Goal: Task Accomplishment & Management: Manage account settings

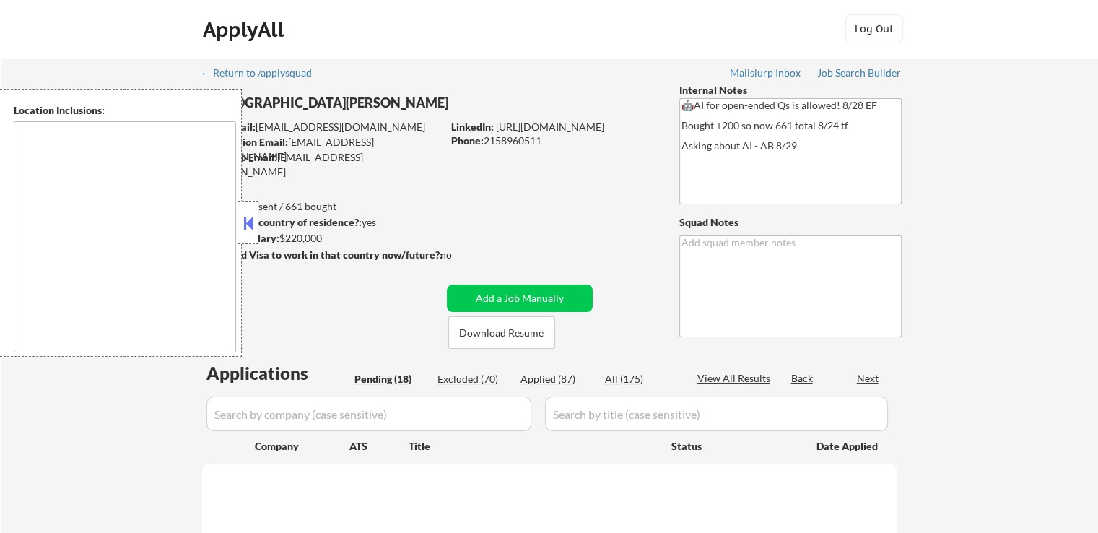
type textarea "[GEOGRAPHIC_DATA], [GEOGRAPHIC_DATA] [GEOGRAPHIC_DATA], [GEOGRAPHIC_DATA] [GEOG…"
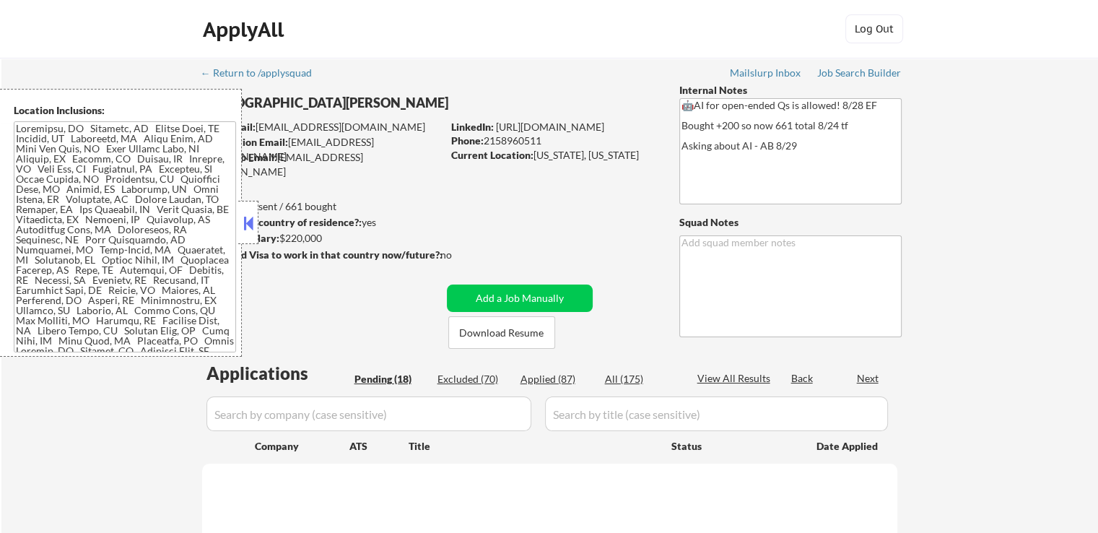
select select ""pending""
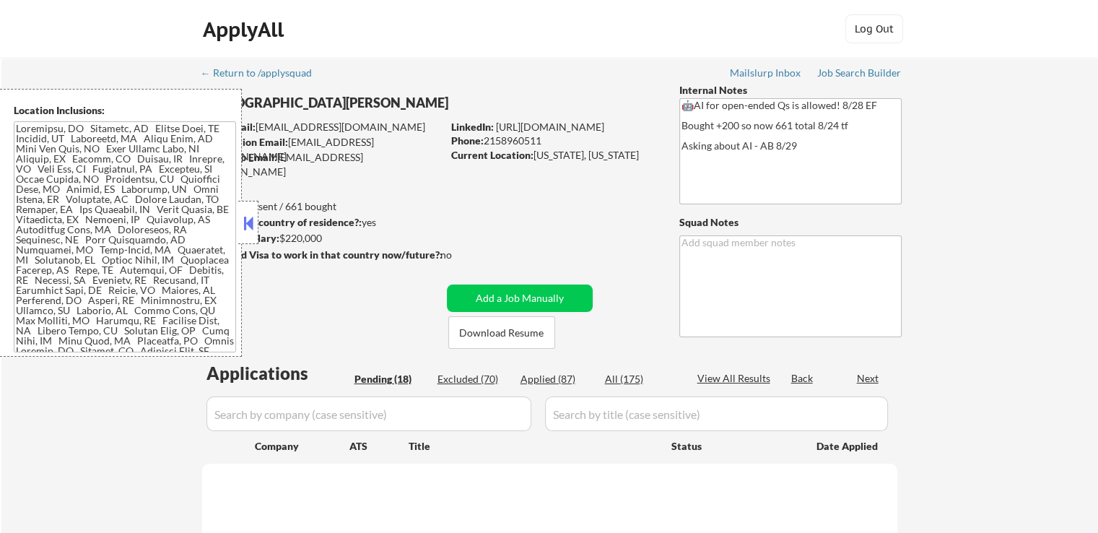
select select ""pending""
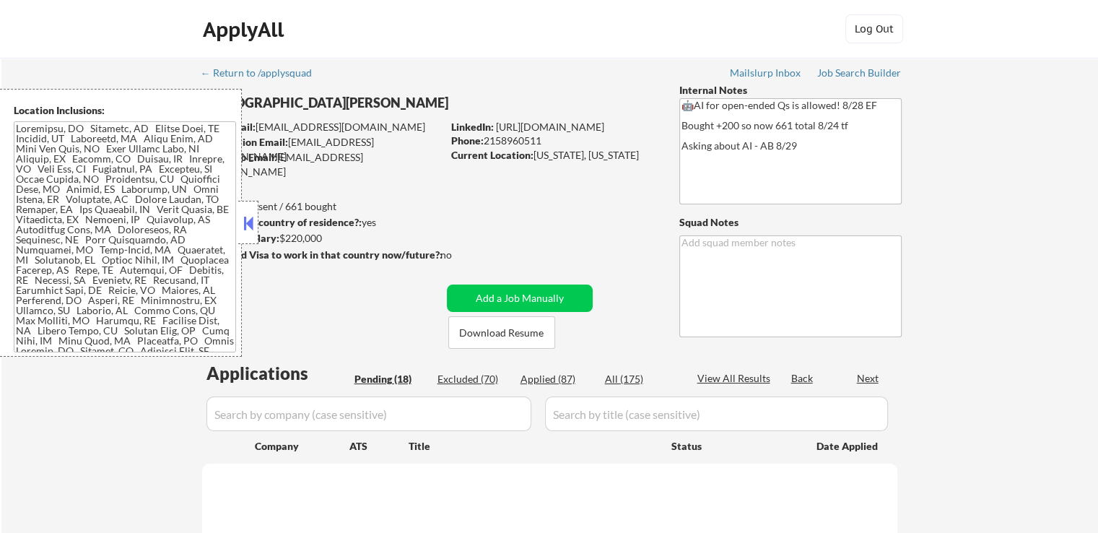
select select ""pending""
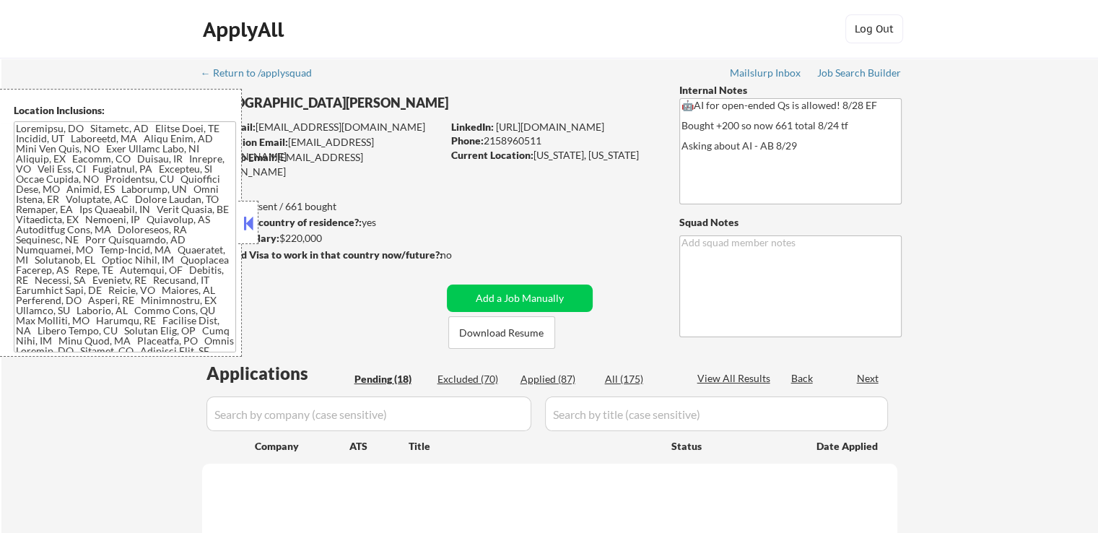
select select ""pending""
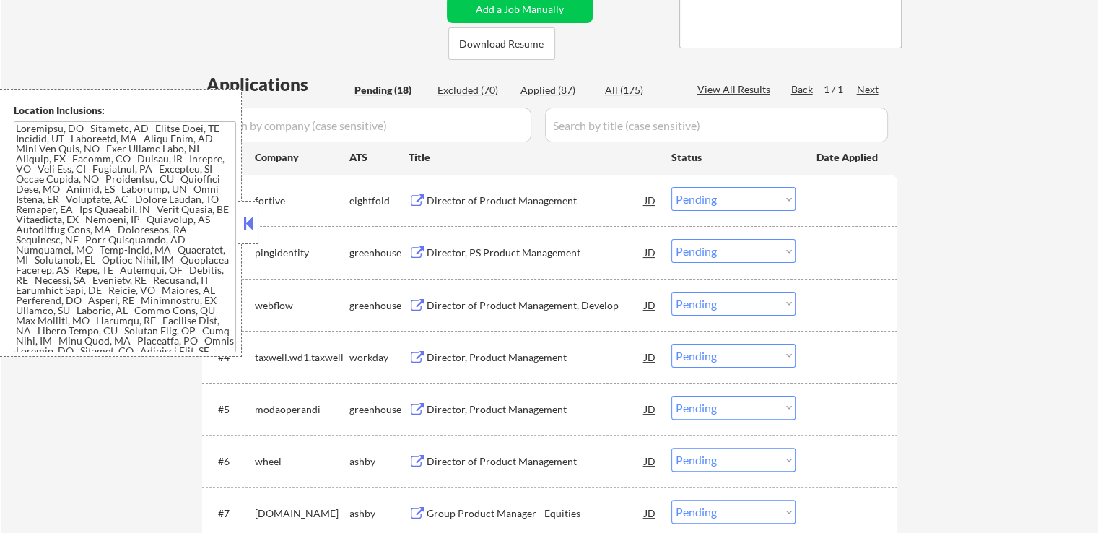
scroll to position [361, 0]
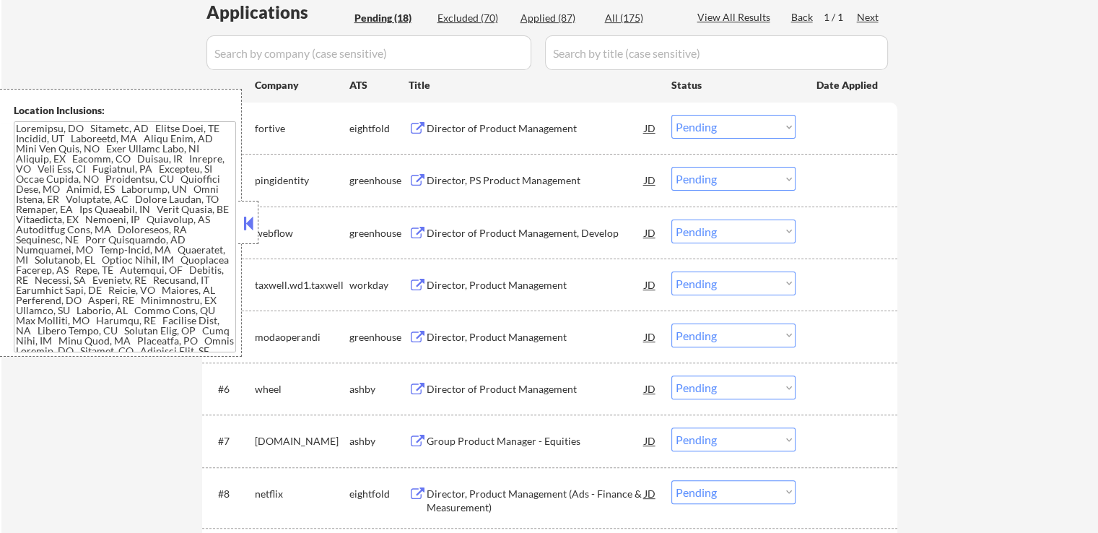
click at [423, 178] on button at bounding box center [418, 181] width 18 height 14
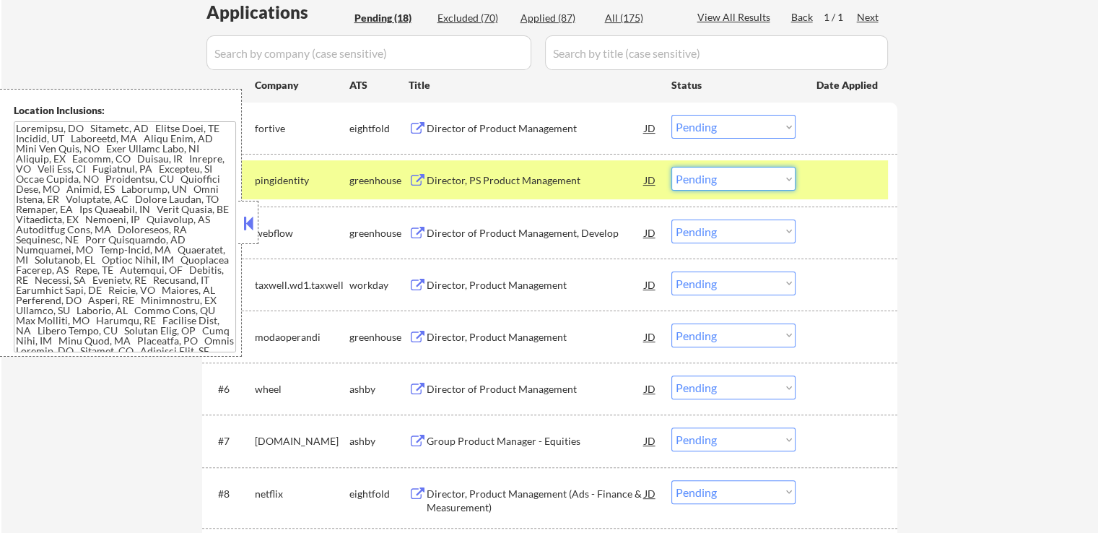
click at [705, 179] on select "Choose an option... Pending Applied Excluded (Questions) Excluded (Expired) Exc…" at bounding box center [733, 179] width 124 height 24
click at [671, 167] on select "Choose an option... Pending Applied Excluded (Questions) Excluded (Expired) Exc…" at bounding box center [733, 179] width 124 height 24
click at [461, 232] on div "Director of Product Management, Develop" at bounding box center [536, 233] width 218 height 14
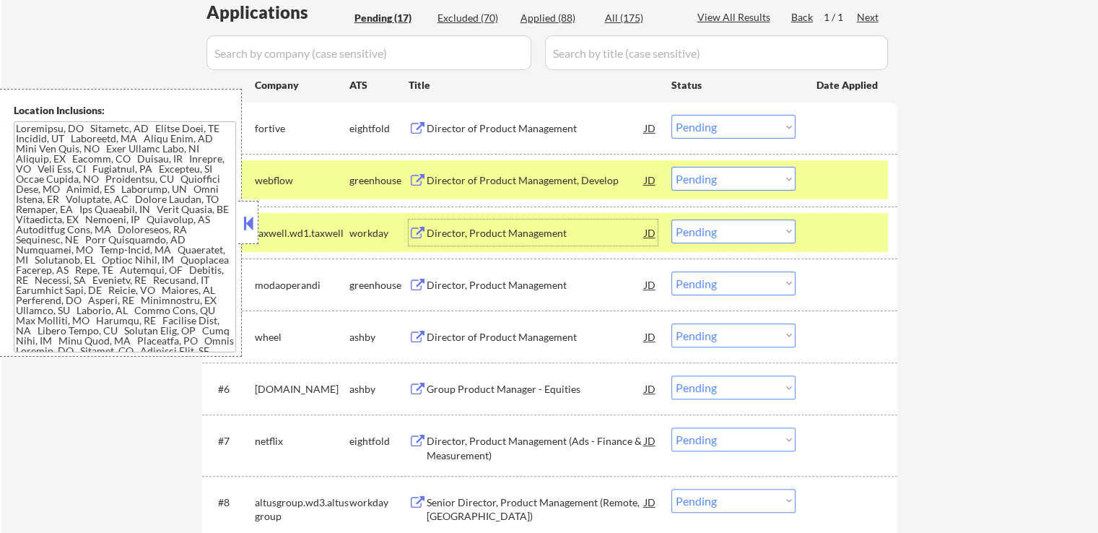
click at [718, 188] on select "Choose an option... Pending Applied Excluded (Questions) Excluded (Expired) Exc…" at bounding box center [733, 179] width 124 height 24
click at [671, 167] on select "Choose an option... Pending Applied Excluded (Questions) Excluded (Expired) Exc…" at bounding box center [733, 179] width 124 height 24
click at [492, 277] on div "Director, Product Management" at bounding box center [536, 284] width 218 height 26
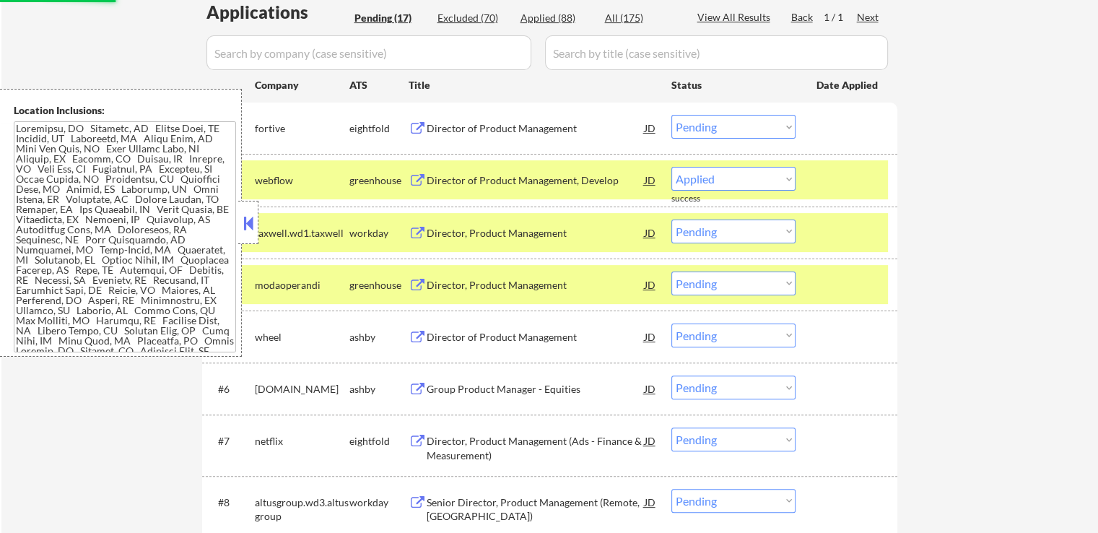
select select ""pending""
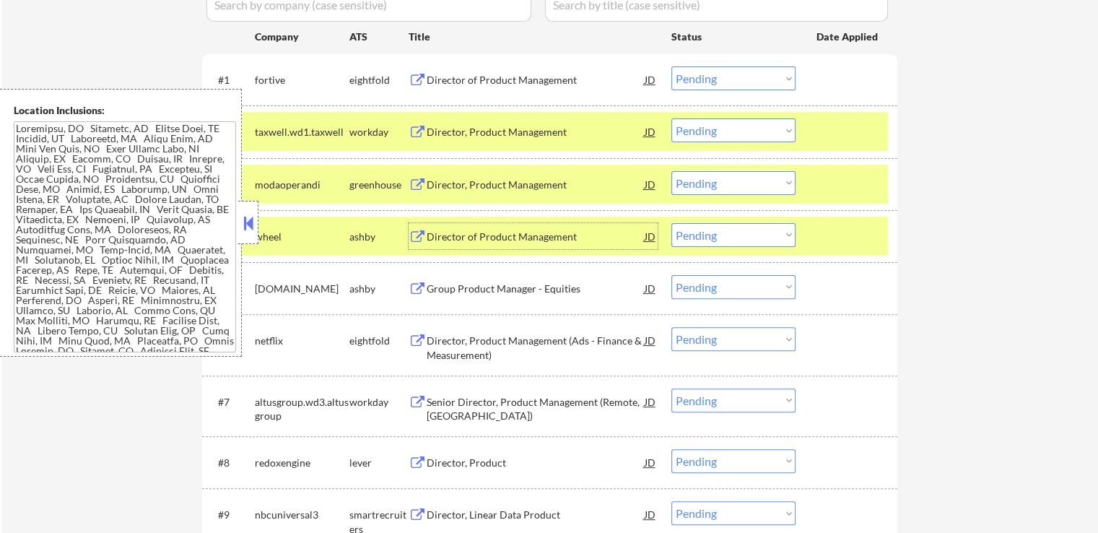
scroll to position [433, 0]
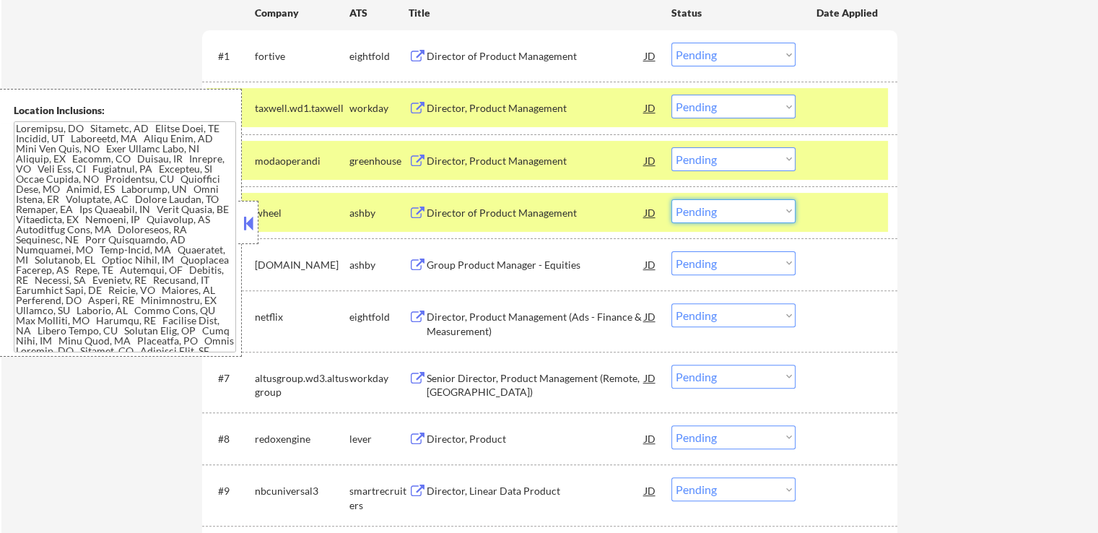
click at [717, 216] on select "Choose an option... Pending Applied Excluded (Questions) Excluded (Expired) Exc…" at bounding box center [733, 211] width 124 height 24
click at [714, 152] on select "Choose an option... Pending Applied Excluded (Questions) Excluded (Expired) Exc…" at bounding box center [733, 159] width 124 height 24
click at [671, 147] on select "Choose an option... Pending Applied Excluded (Questions) Excluded (Expired) Exc…" at bounding box center [733, 159] width 124 height 24
select select ""pending""
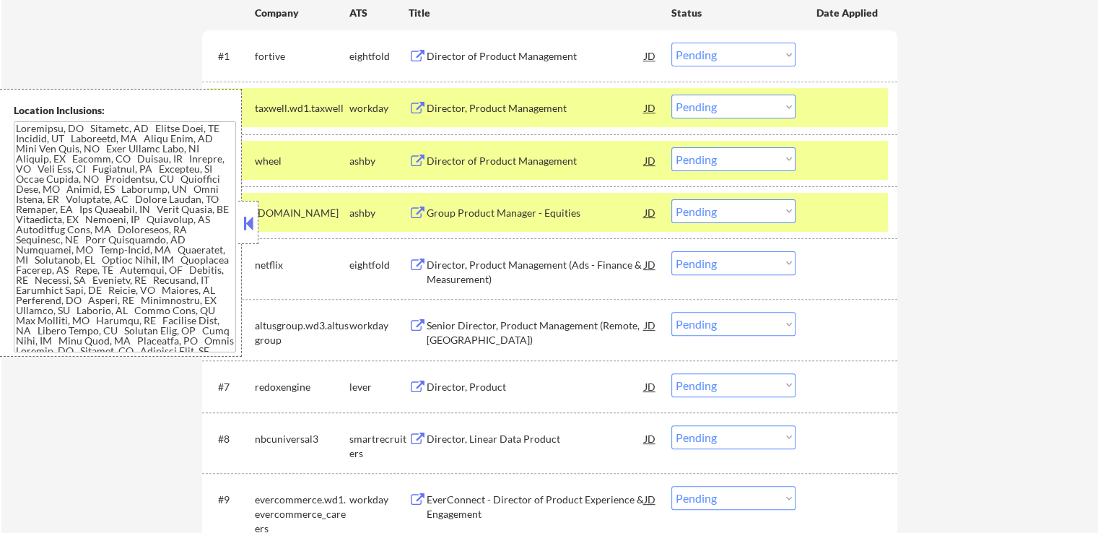
click at [451, 156] on div "Director of Product Management" at bounding box center [536, 161] width 218 height 14
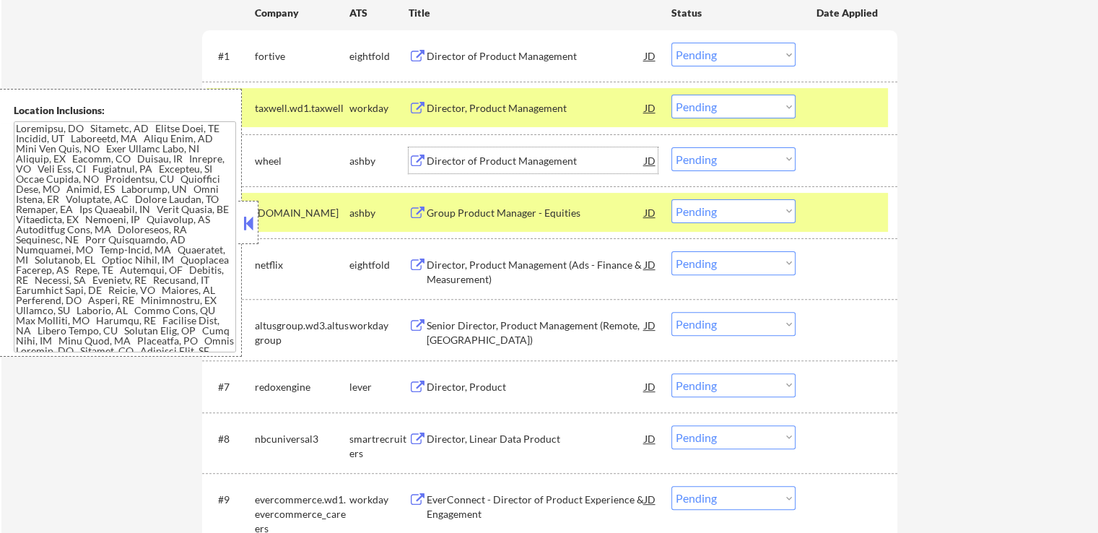
click at [469, 198] on div "#4 [DOMAIN_NAME] [PERSON_NAME] Group Product Manager - Equities JD Choose an op…" at bounding box center [547, 212] width 682 height 39
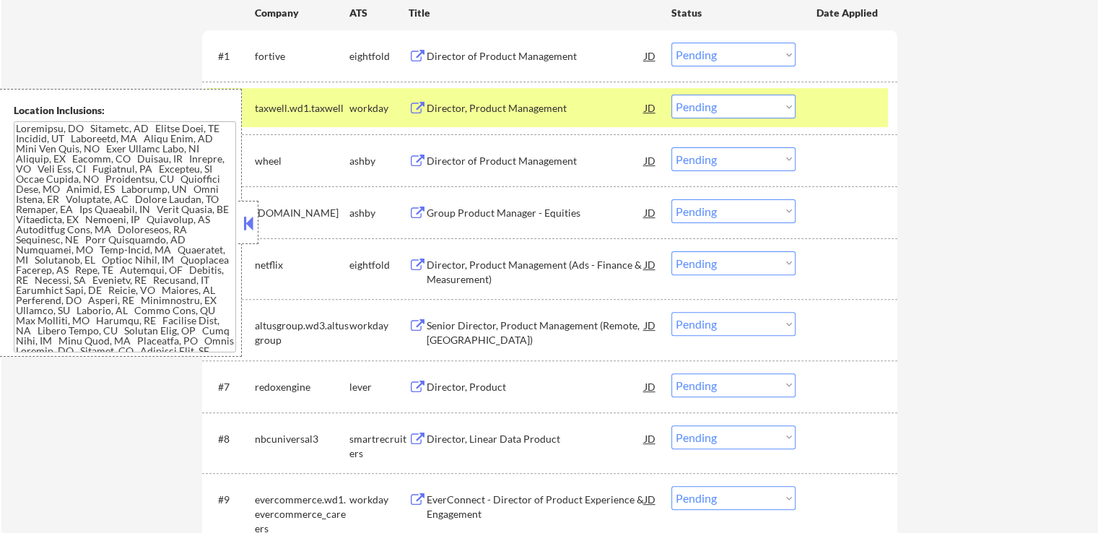
click at [468, 211] on div "Group Product Manager - Equities" at bounding box center [536, 213] width 218 height 14
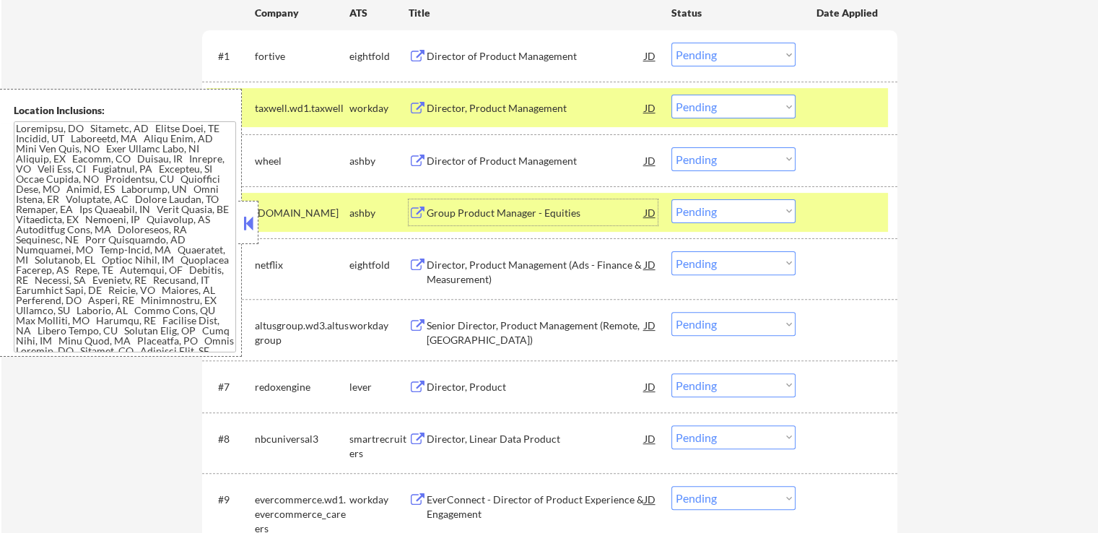
click at [749, 220] on select "Choose an option... Pending Applied Excluded (Questions) Excluded (Expired) Exc…" at bounding box center [733, 211] width 124 height 24
click at [671, 199] on select "Choose an option... Pending Applied Excluded (Questions) Excluded (Expired) Exc…" at bounding box center [733, 211] width 124 height 24
select select ""pending""
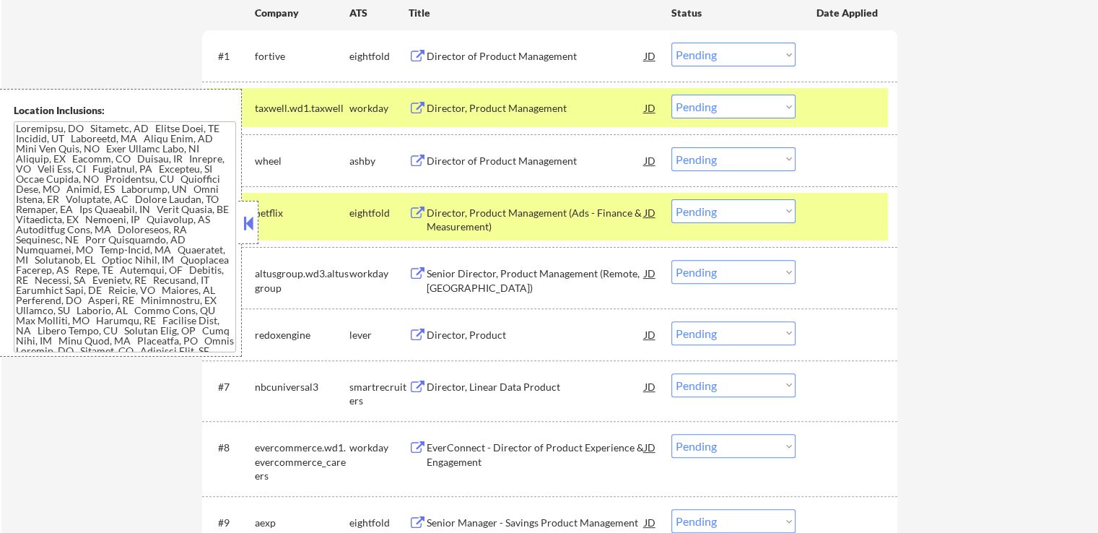
click at [705, 157] on select "Choose an option... Pending Applied Excluded (Questions) Excluded (Expired) Exc…" at bounding box center [733, 159] width 124 height 24
click at [671, 147] on select "Choose an option... Pending Applied Excluded (Questions) Excluded (Expired) Exc…" at bounding box center [733, 159] width 124 height 24
select select ""pending""
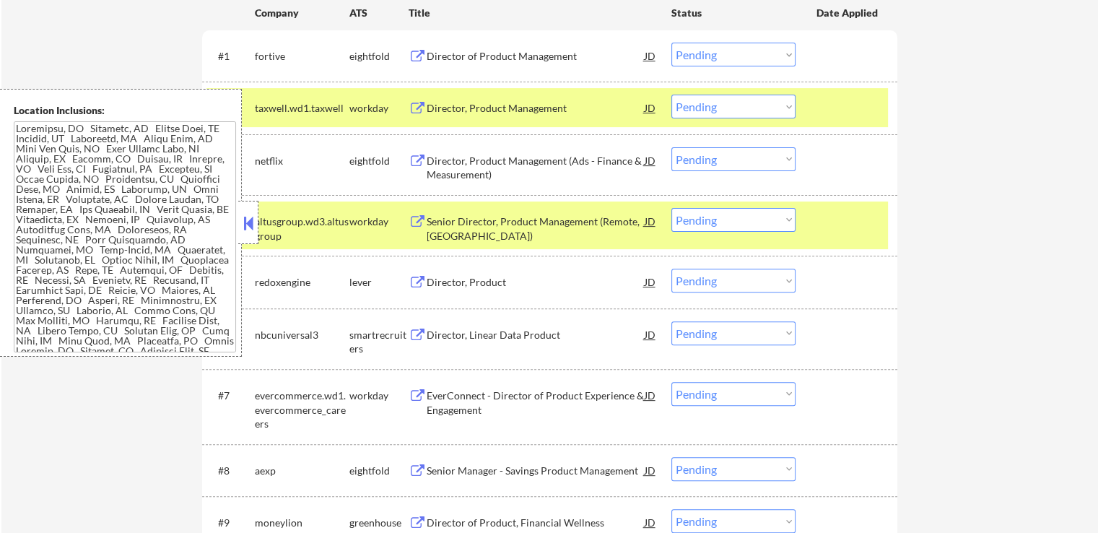
scroll to position [505, 0]
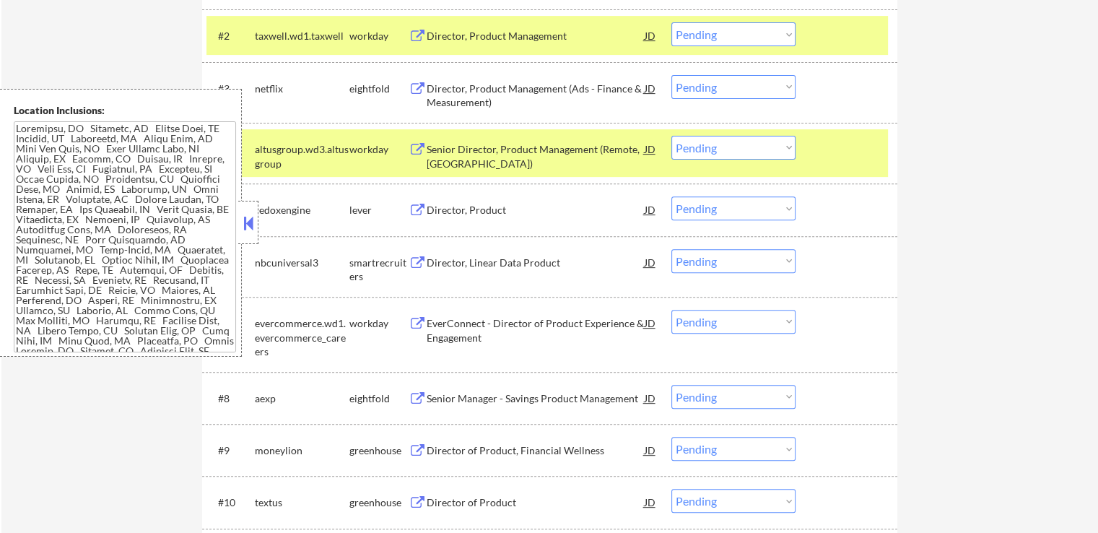
click at [437, 204] on div "Director, Product" at bounding box center [536, 210] width 218 height 14
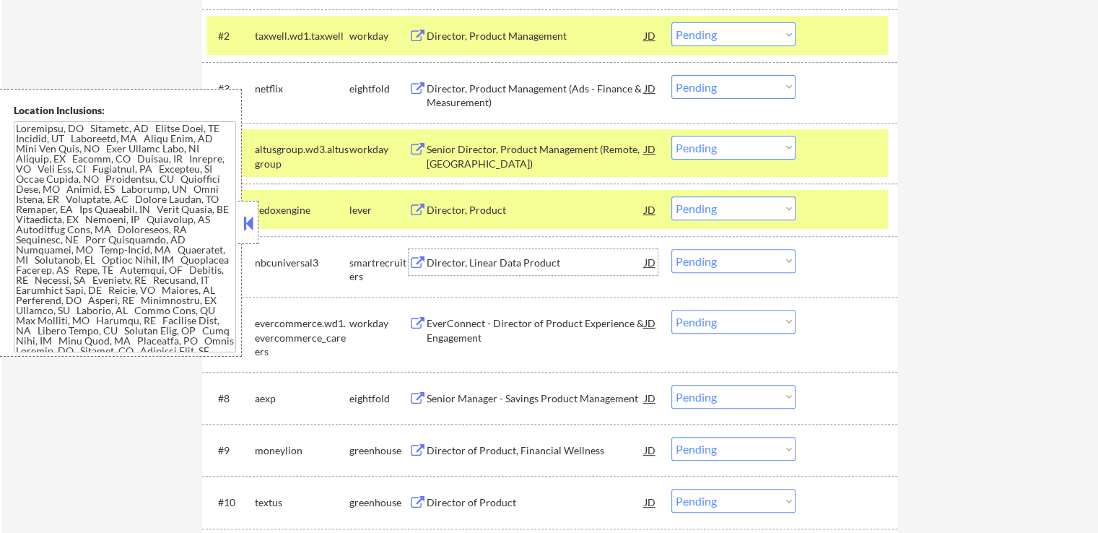
click at [451, 256] on div "Director, Linear Data Product" at bounding box center [536, 263] width 218 height 14
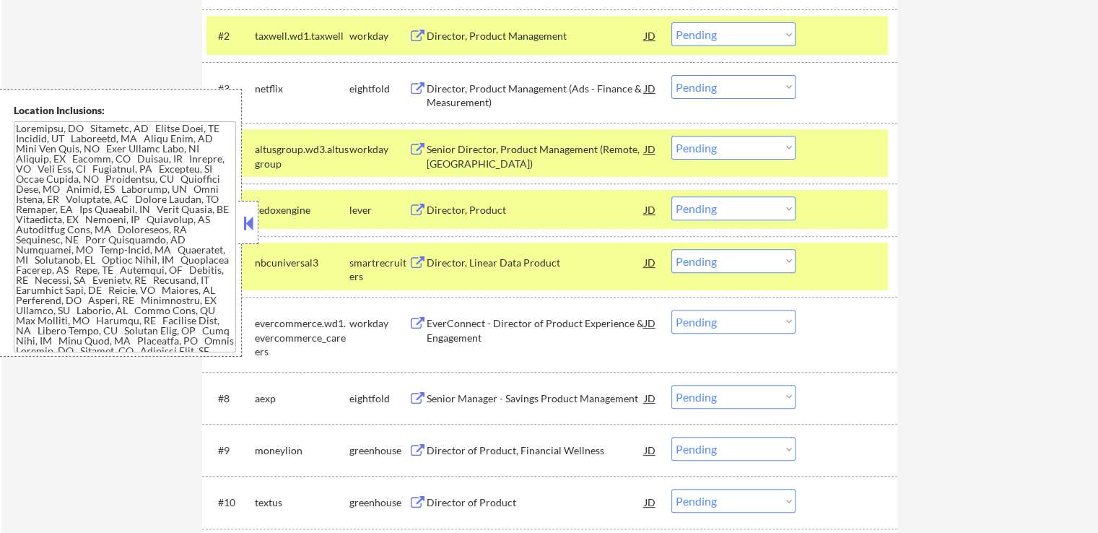
click at [427, 443] on div "Director of Product, Financial Wellness" at bounding box center [536, 450] width 218 height 14
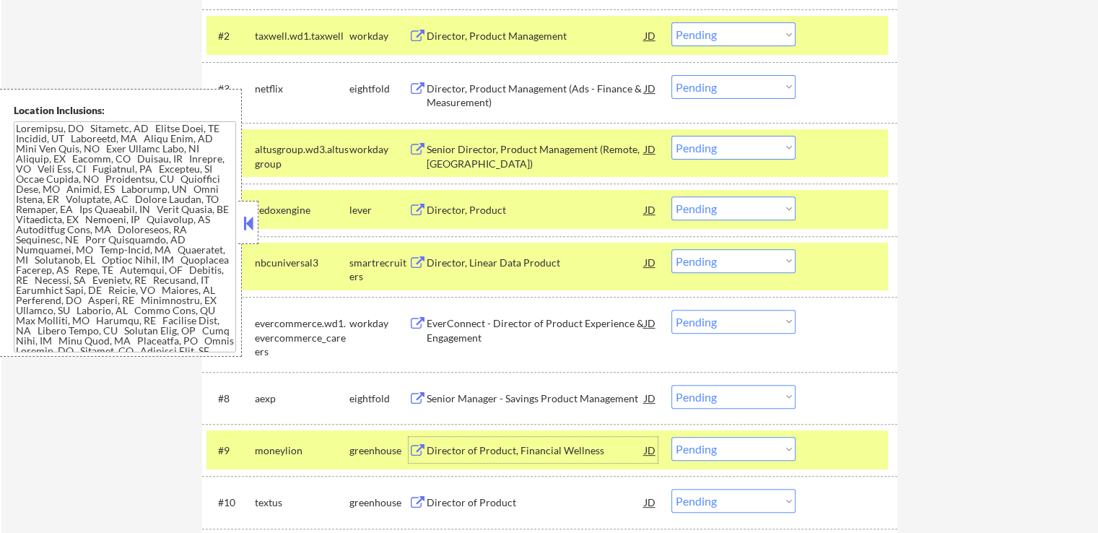
scroll to position [578, 0]
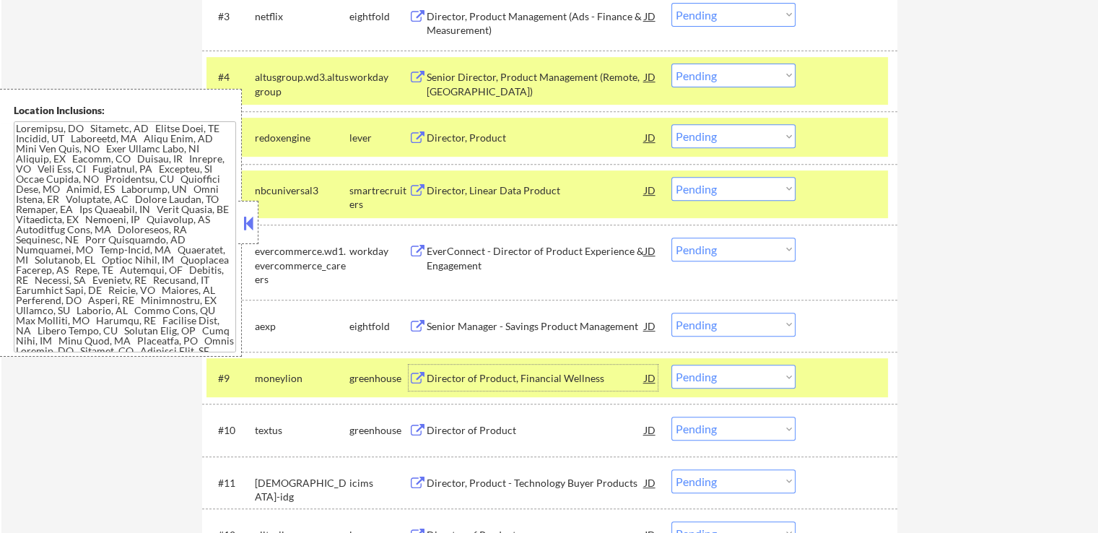
drag, startPoint x: 719, startPoint y: 185, endPoint x: 725, endPoint y: 199, distance: 14.9
click at [720, 185] on select "Choose an option... Pending Applied Excluded (Questions) Excluded (Expired) Exc…" at bounding box center [733, 189] width 124 height 24
click at [671, 177] on select "Choose an option... Pending Applied Excluded (Questions) Excluded (Expired) Exc…" at bounding box center [733, 189] width 124 height 24
select select ""pending""
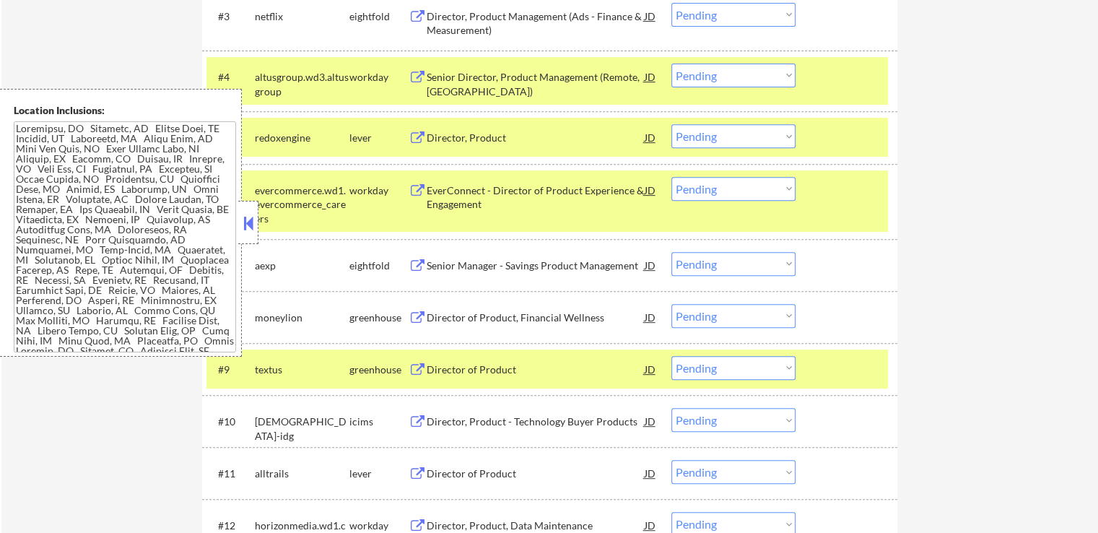
click at [743, 138] on select "Choose an option... Pending Applied Excluded (Questions) Excluded (Expired) Exc…" at bounding box center [733, 136] width 124 height 24
click at [671, 124] on select "Choose an option... Pending Applied Excluded (Questions) Excluded (Expired) Exc…" at bounding box center [733, 136] width 124 height 24
select select ""pending""
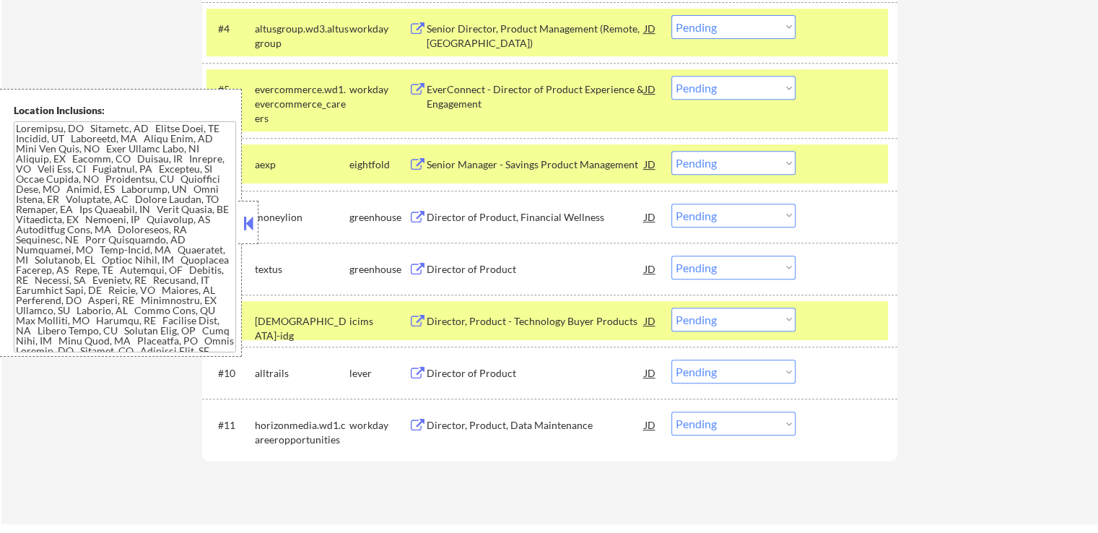
scroll to position [650, 0]
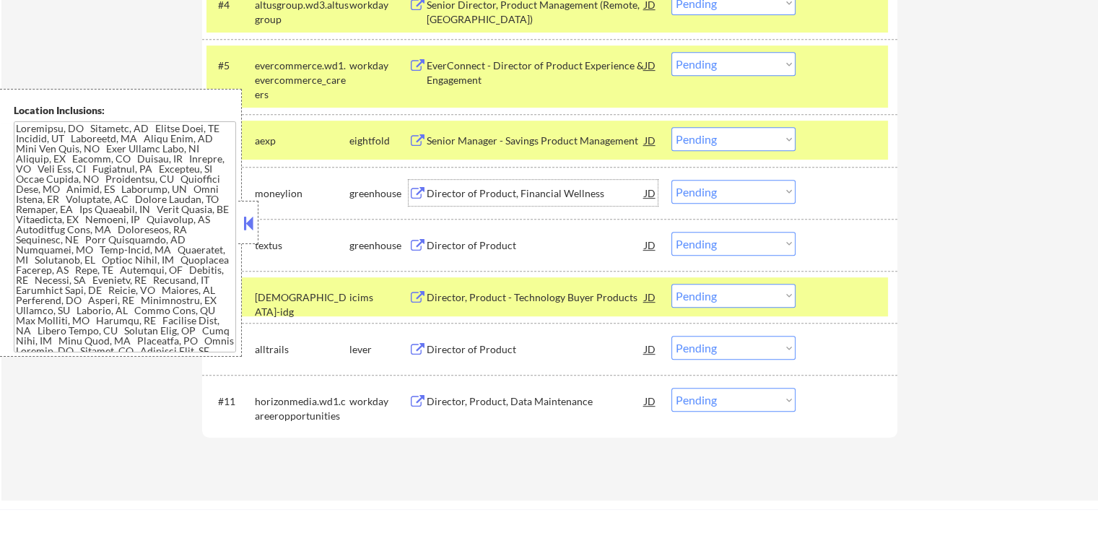
click at [495, 191] on div "Director of Product, Financial Wellness" at bounding box center [536, 193] width 218 height 14
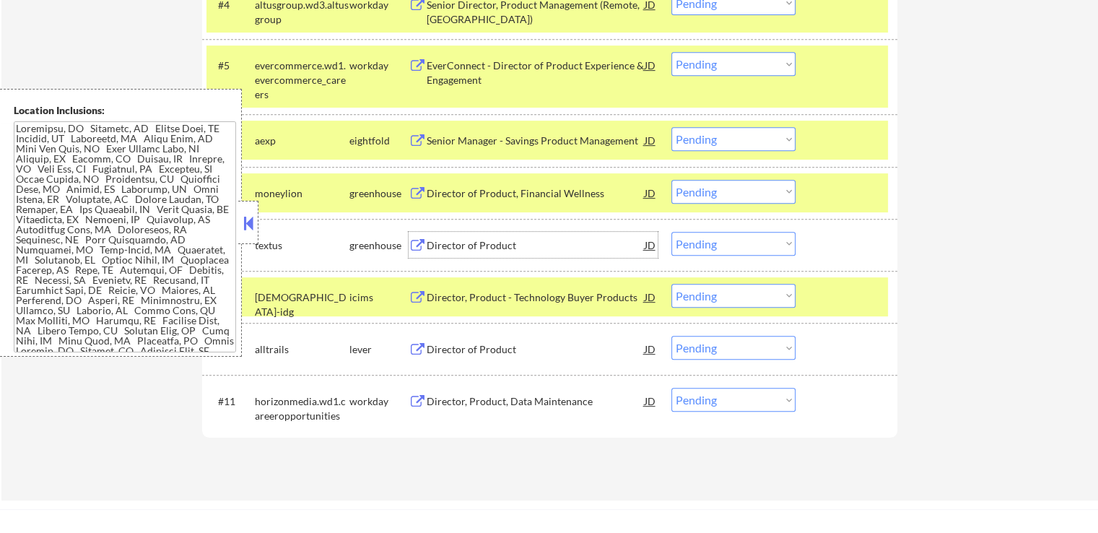
click at [429, 244] on div "Director of Product" at bounding box center [536, 245] width 218 height 14
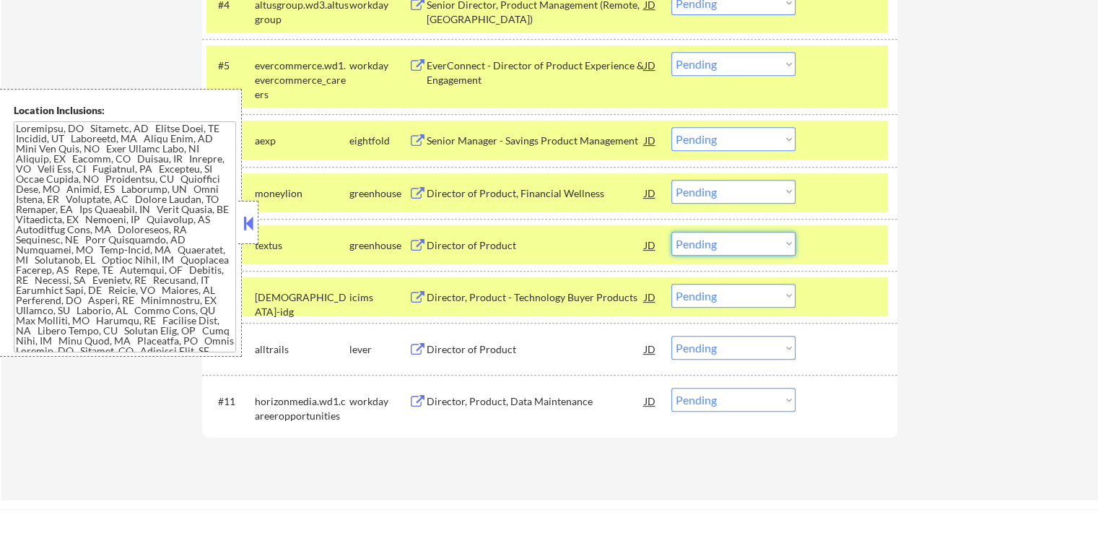
click at [701, 232] on select "Choose an option... Pending Applied Excluded (Questions) Excluded (Expired) Exc…" at bounding box center [733, 244] width 124 height 24
click at [671, 232] on select "Choose an option... Pending Applied Excluded (Questions) Excluded (Expired) Exc…" at bounding box center [733, 244] width 124 height 24
click at [449, 349] on div "Director of Product" at bounding box center [536, 349] width 218 height 14
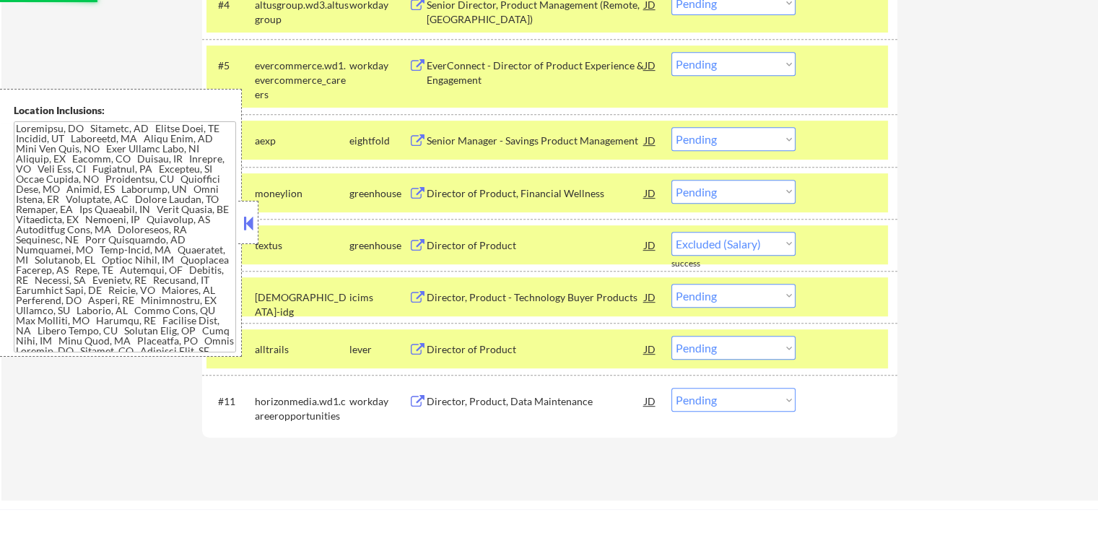
select select ""pending""
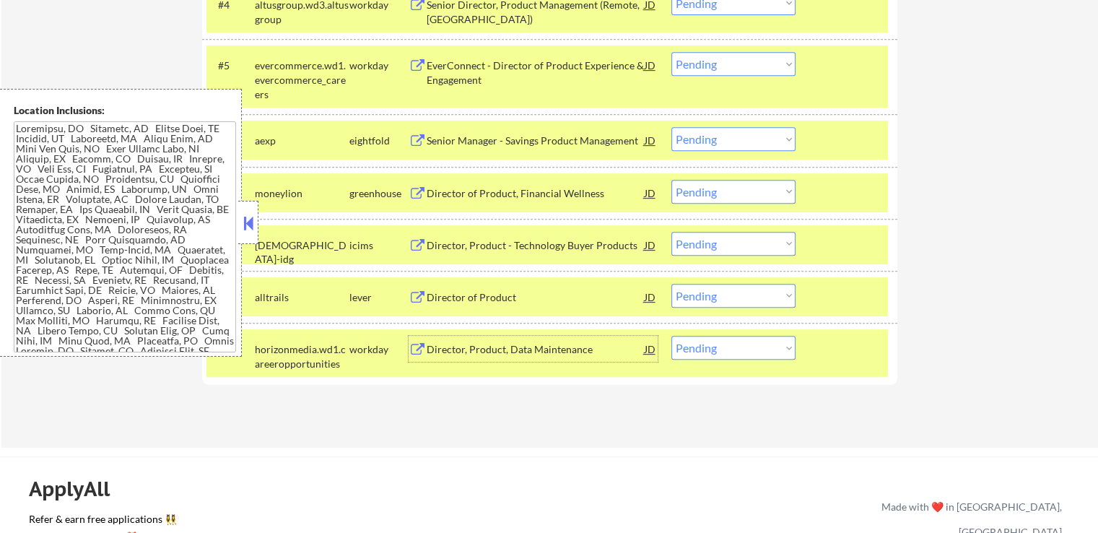
click at [733, 299] on select "Choose an option... Pending Applied Excluded (Questions) Excluded (Expired) Exc…" at bounding box center [733, 296] width 124 height 24
click at [671, 284] on select "Choose an option... Pending Applied Excluded (Questions) Excluded (Expired) Exc…" at bounding box center [733, 296] width 124 height 24
click at [552, 191] on div "Director of Product, Financial Wellness" at bounding box center [536, 193] width 218 height 14
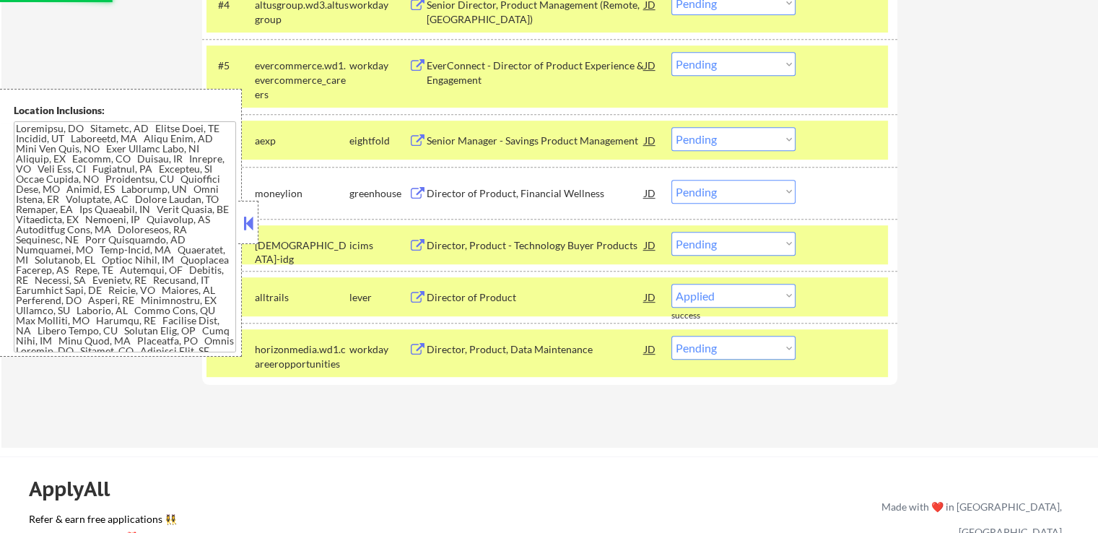
select select ""pending""
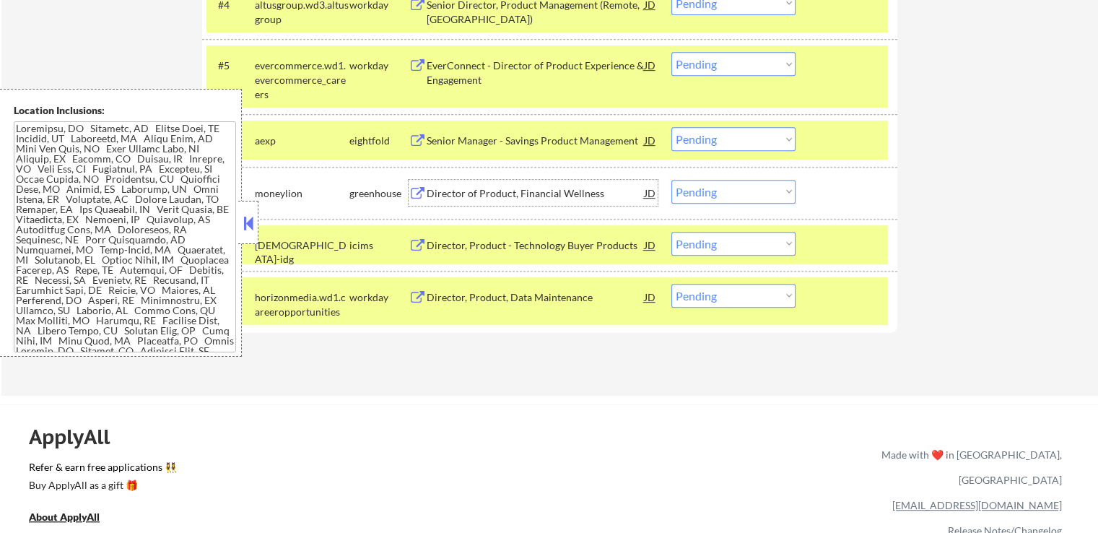
drag, startPoint x: 731, startPoint y: 188, endPoint x: 739, endPoint y: 196, distance: 10.2
click at [731, 188] on select "Choose an option... Pending Applied Excluded (Questions) Excluded (Expired) Exc…" at bounding box center [733, 192] width 124 height 24
click at [671, 180] on select "Choose an option... Pending Applied Excluded (Questions) Excluded (Expired) Exc…" at bounding box center [733, 192] width 124 height 24
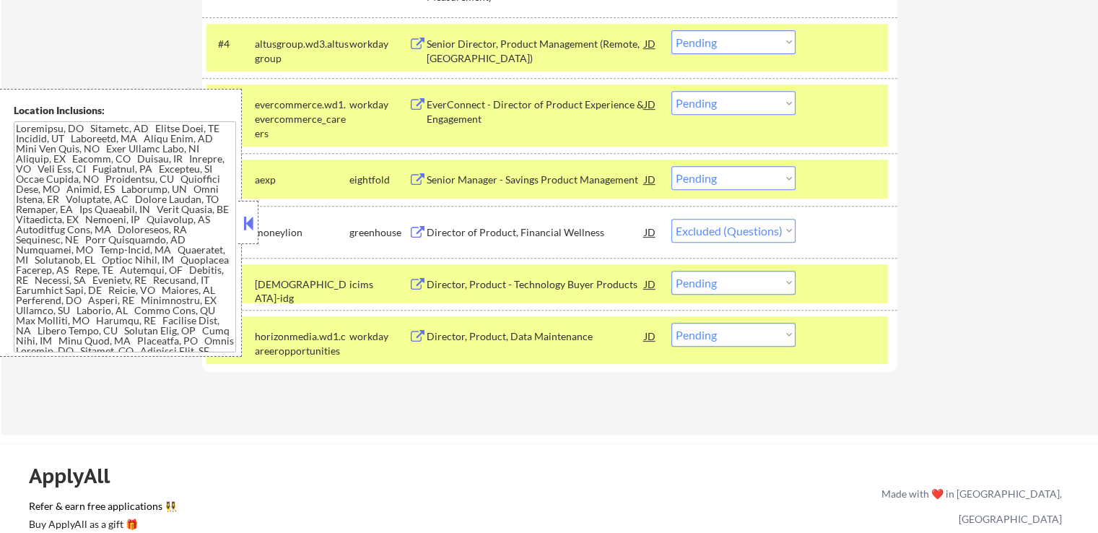
select select ""pending""
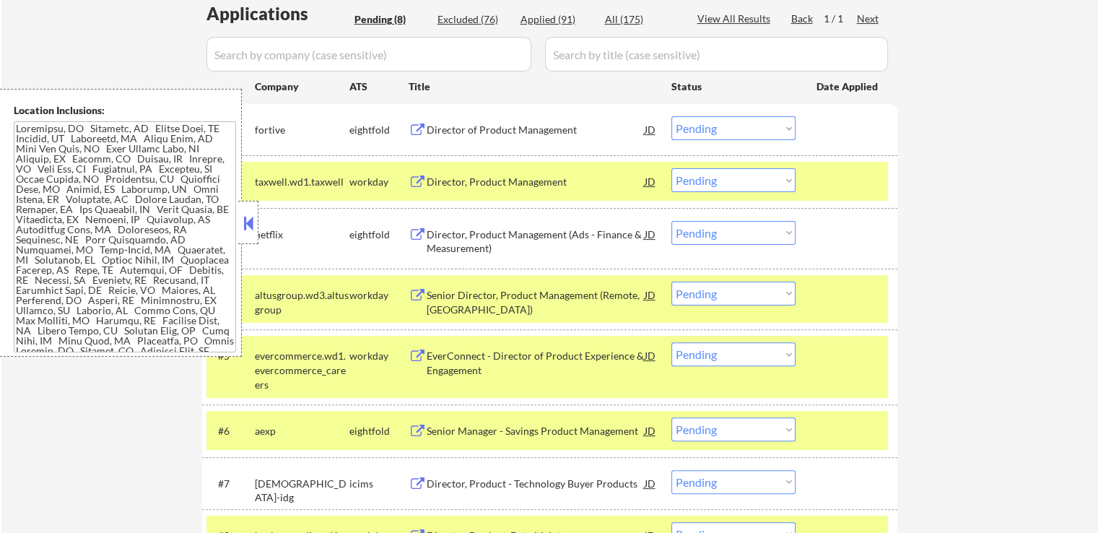
scroll to position [433, 0]
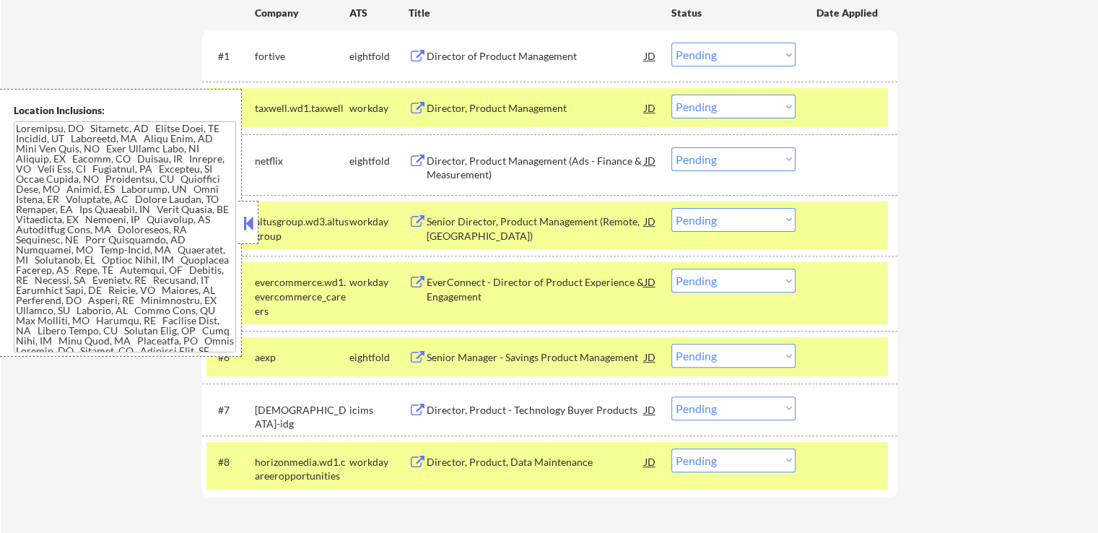
click at [439, 100] on div "Director, Product Management" at bounding box center [536, 108] width 218 height 26
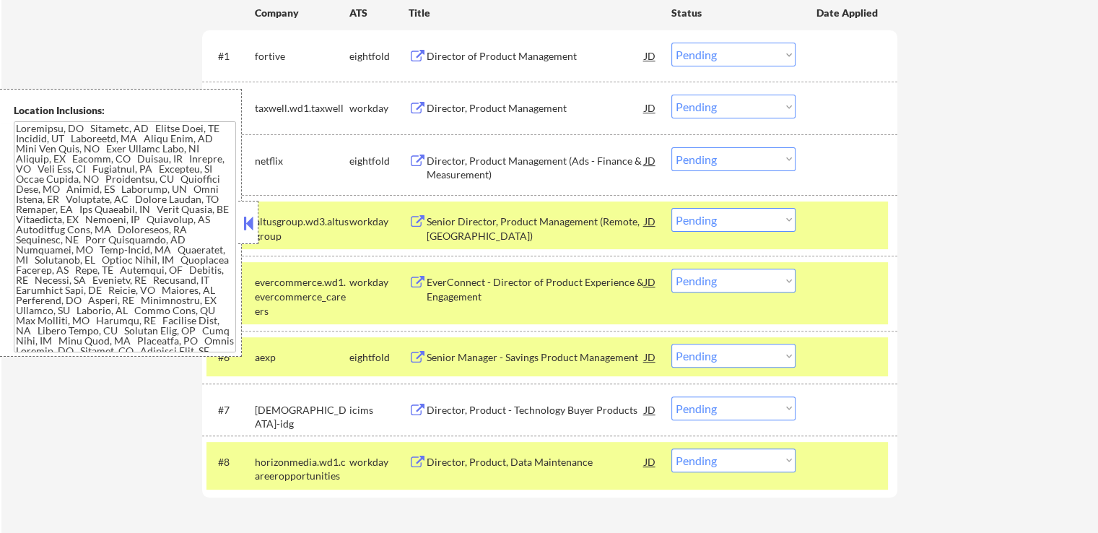
click at [440, 211] on div "Senior Director, Product Management (Remote, [GEOGRAPHIC_DATA])" at bounding box center [536, 225] width 218 height 35
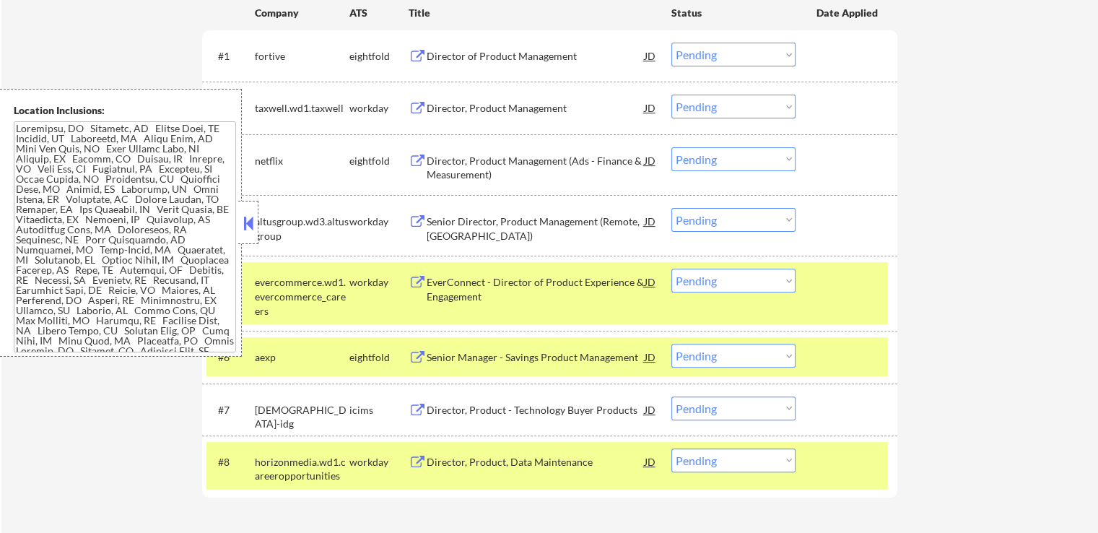
click at [439, 282] on div "EverConnect - Director of Product Experience & Engagement" at bounding box center [536, 289] width 218 height 28
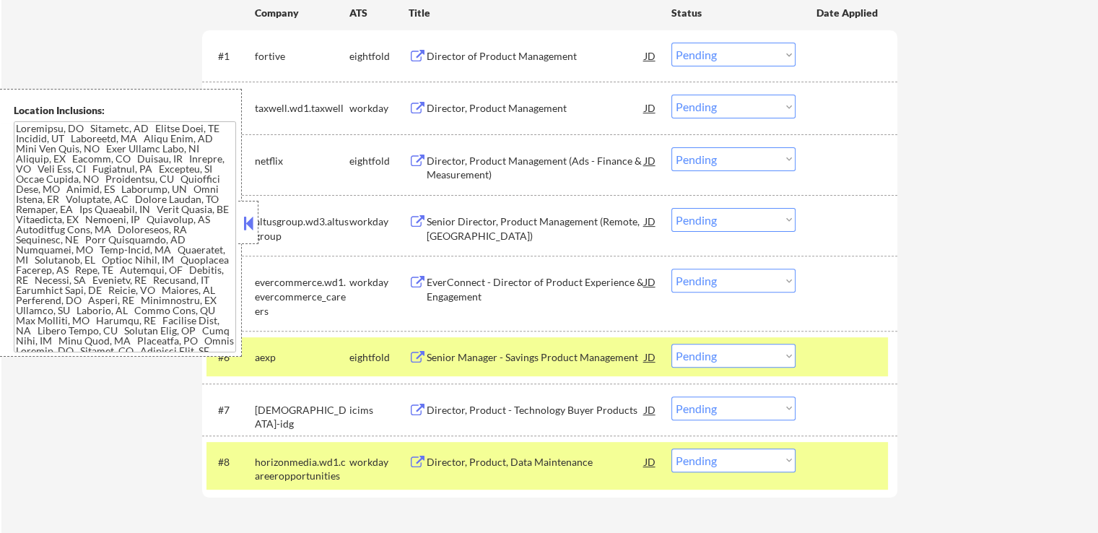
scroll to position [578, 0]
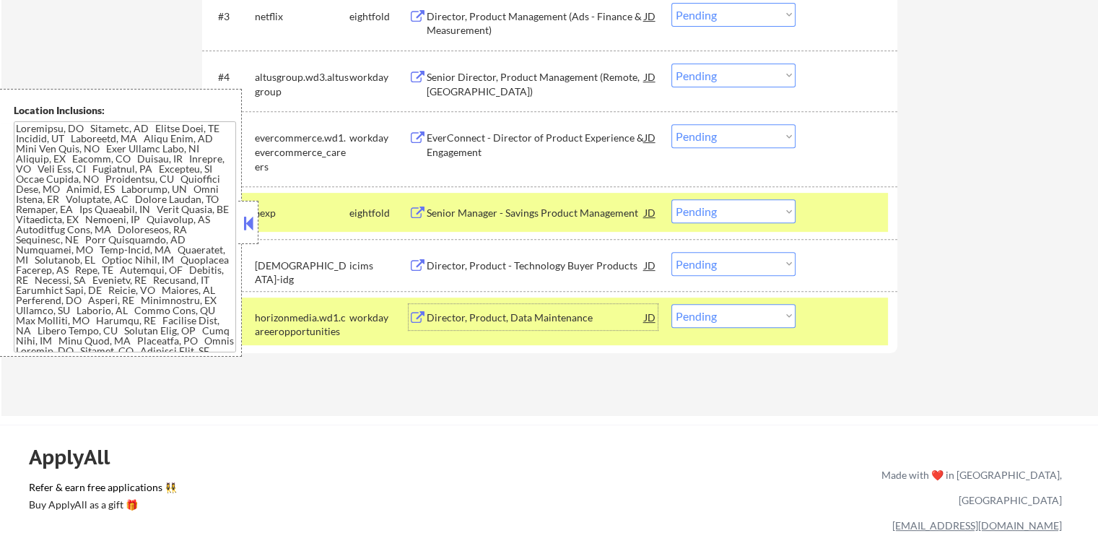
click at [456, 315] on div "Director, Product, Data Maintenance" at bounding box center [536, 317] width 218 height 14
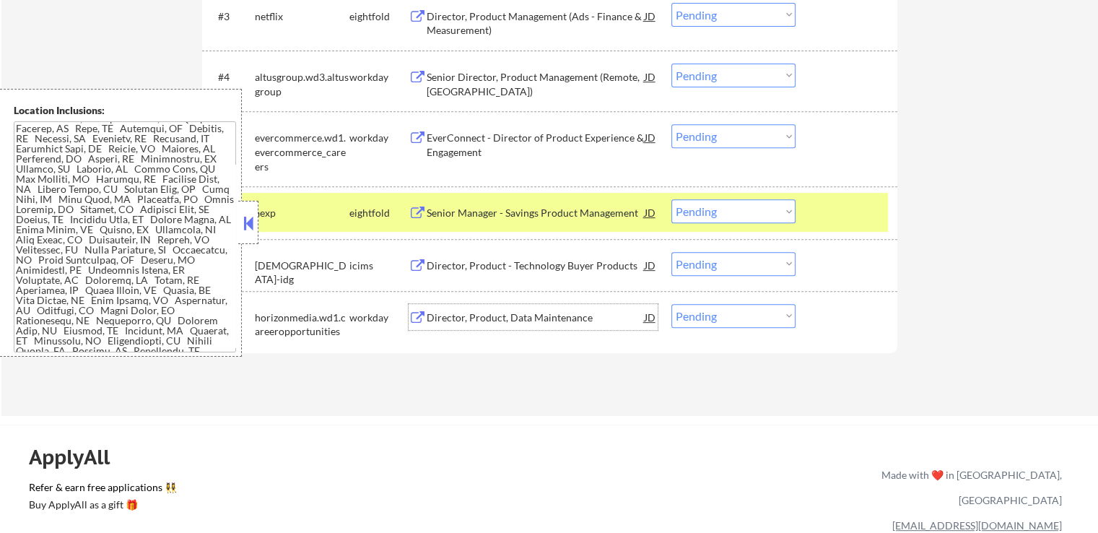
scroll to position [217, 0]
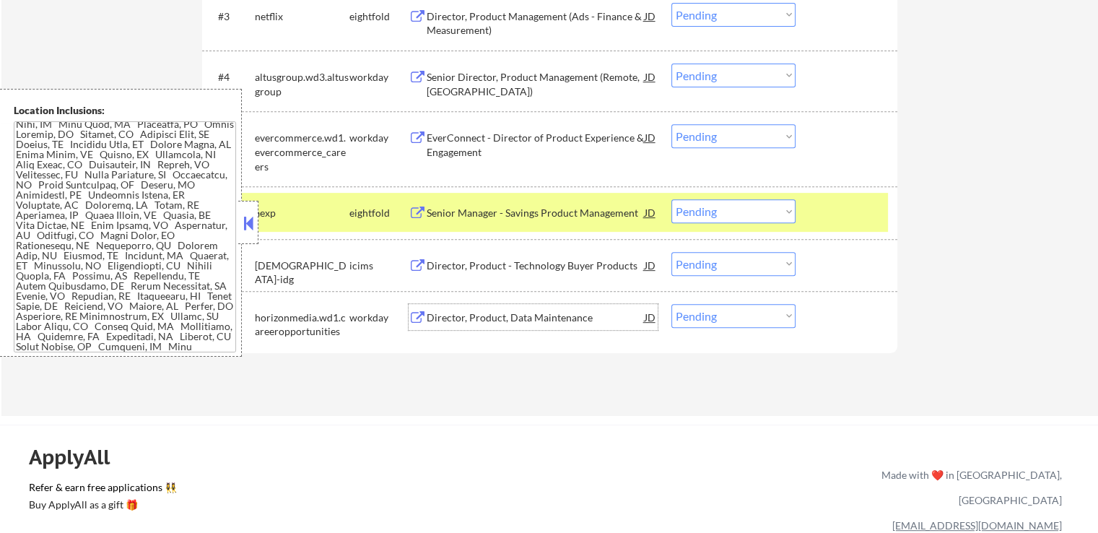
drag, startPoint x: 756, startPoint y: 131, endPoint x: 759, endPoint y: 147, distance: 16.3
click at [757, 134] on select "Choose an option... Pending Applied Excluded (Questions) Excluded (Expired) Exc…" at bounding box center [733, 136] width 124 height 24
click at [671, 124] on select "Choose an option... Pending Applied Excluded (Questions) Excluded (Expired) Exc…" at bounding box center [733, 136] width 124 height 24
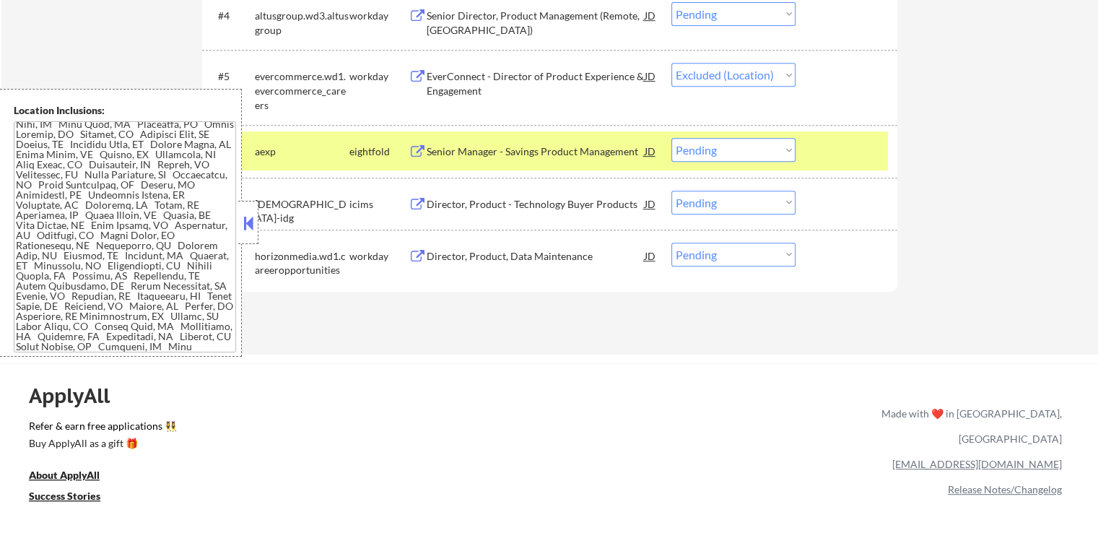
scroll to position [794, 0]
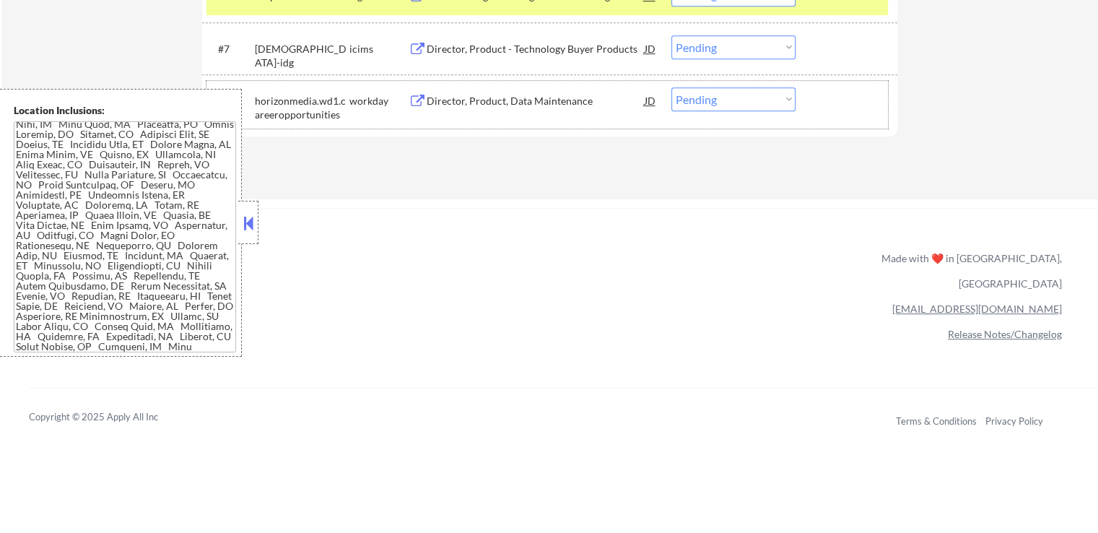
click at [736, 84] on div "#8 horizonmedia.wd1.careeropportunities workday Director, Product, Data Mainten…" at bounding box center [547, 105] width 682 height 48
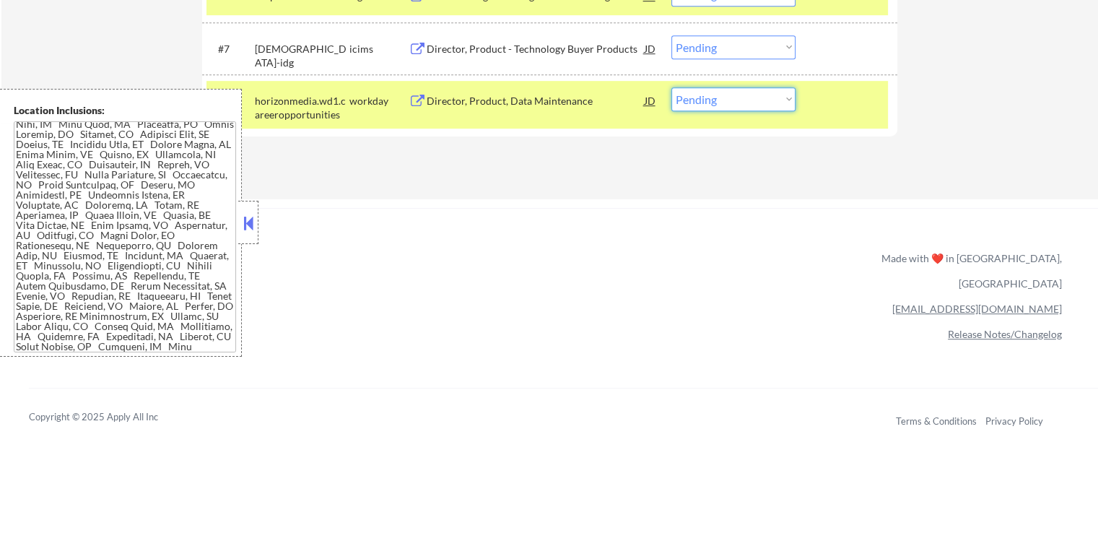
click at [741, 94] on select "Choose an option... Pending Applied Excluded (Questions) Excluded (Expired) Exc…" at bounding box center [733, 99] width 124 height 24
select select ""pending""
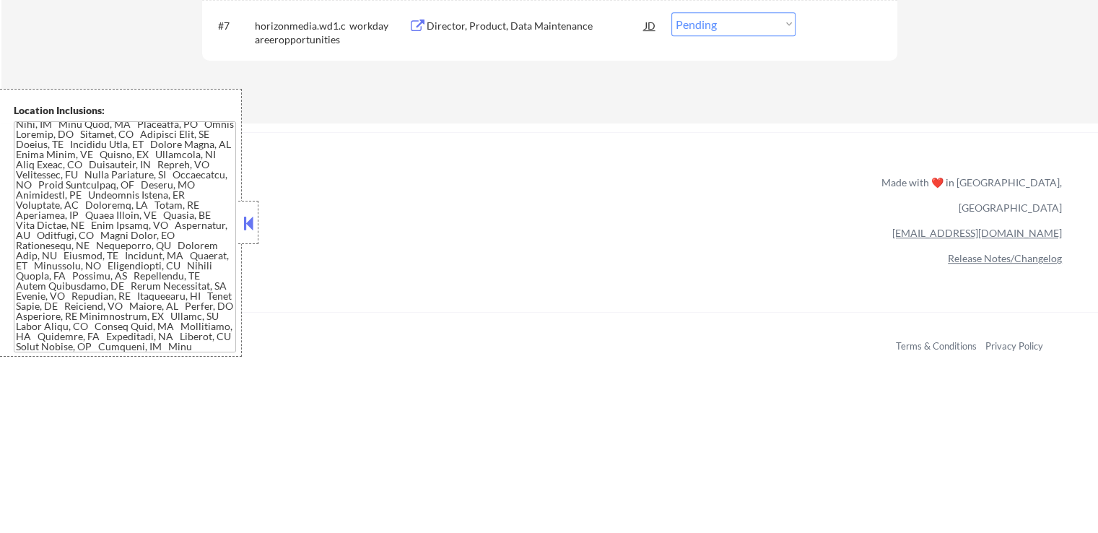
click at [739, 253] on div "ApplyAll Refer & earn free applications 👯‍♀️ Buy ApplyAll as a gift 🎁 About App…" at bounding box center [549, 256] width 1098 height 229
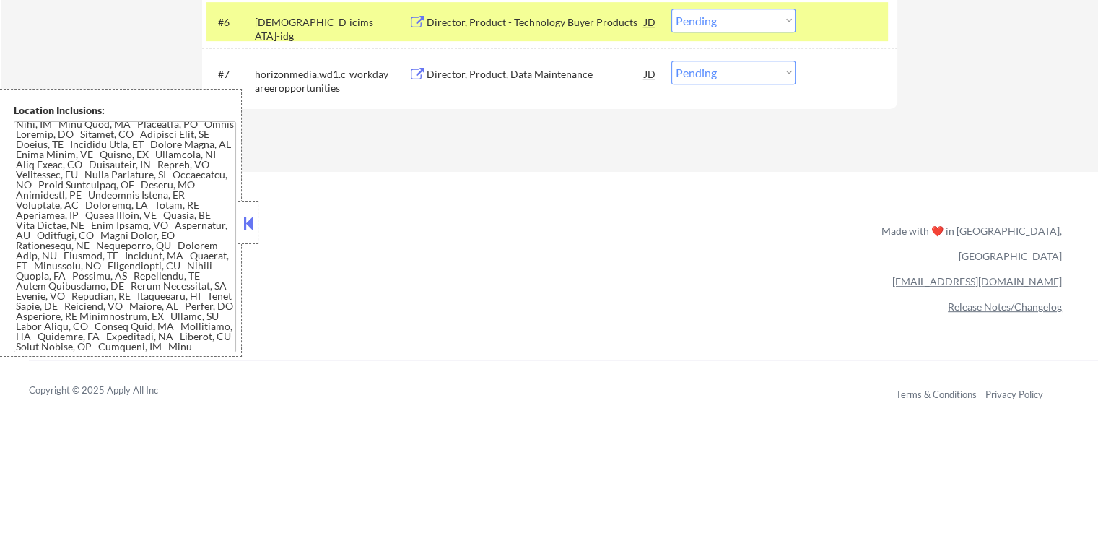
scroll to position [722, 0]
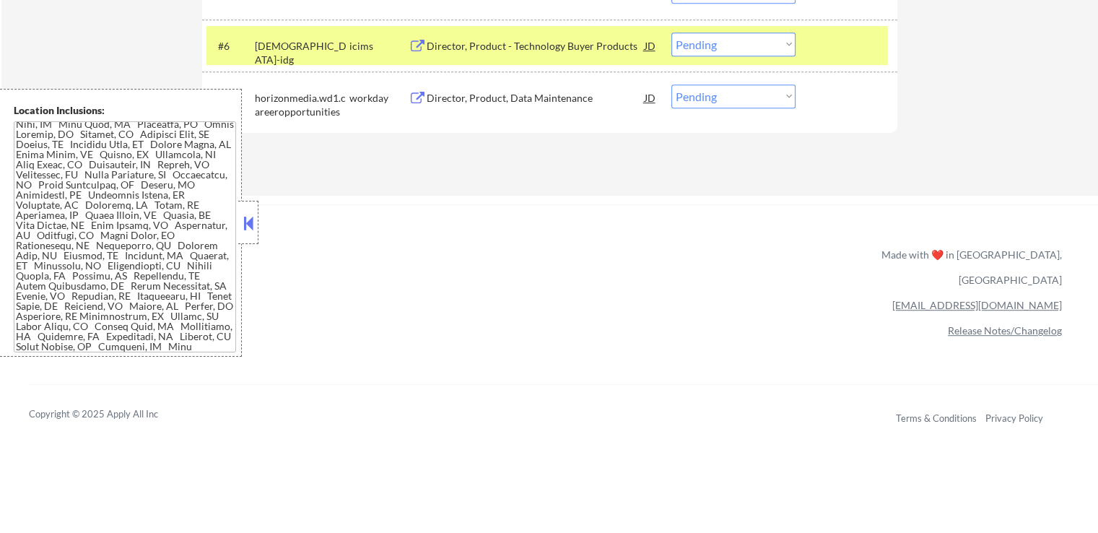
click at [728, 87] on select "Choose an option... Pending Applied Excluded (Questions) Excluded (Expired) Exc…" at bounding box center [733, 96] width 124 height 24
select select ""excluded__salary_""
click at [671, 84] on select "Choose an option... Pending Applied Excluded (Questions) Excluded (Expired) Exc…" at bounding box center [733, 96] width 124 height 24
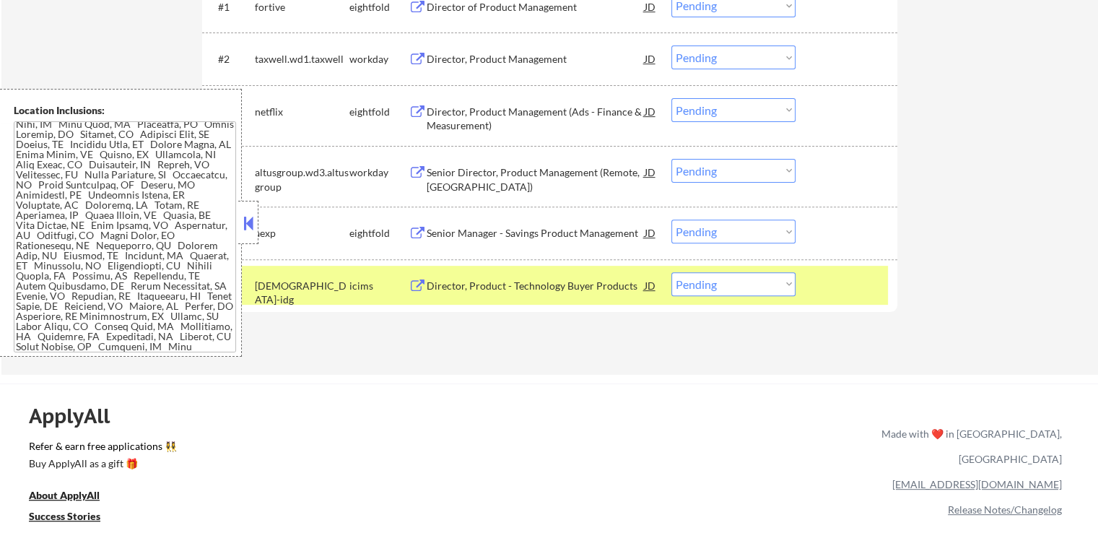
scroll to position [505, 0]
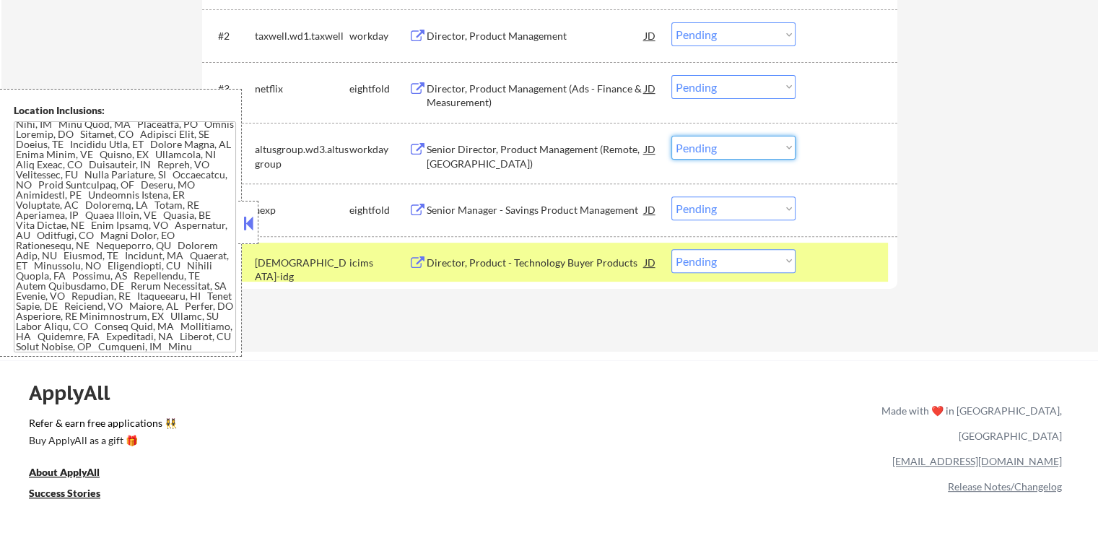
click at [713, 147] on select "Choose an option... Pending Applied Excluded (Questions) Excluded (Expired) Exc…" at bounding box center [733, 148] width 124 height 24
click at [671, 136] on select "Choose an option... Pending Applied Excluded (Questions) Excluded (Expired) Exc…" at bounding box center [733, 148] width 124 height 24
select select ""pending""
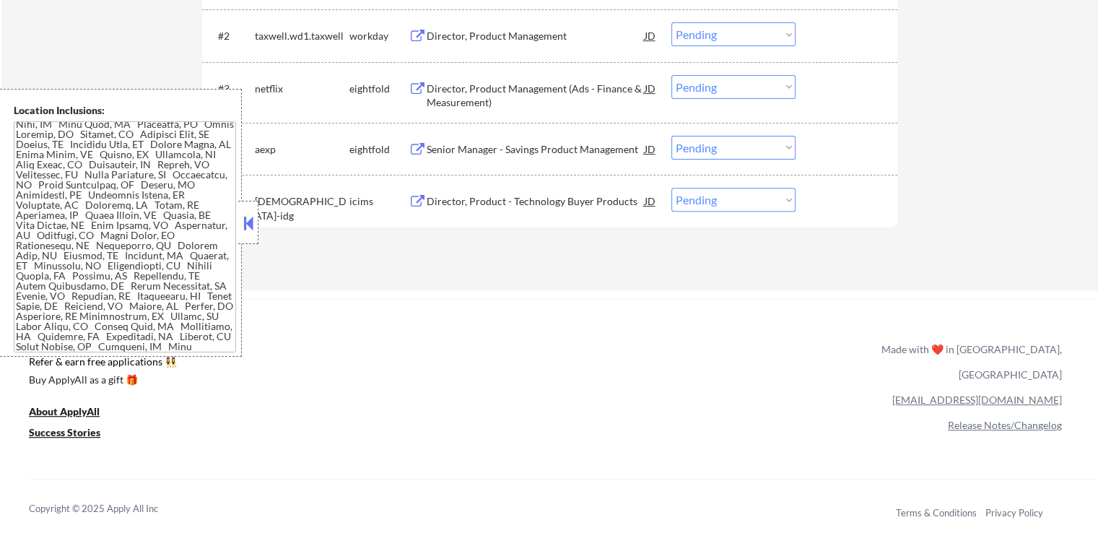
scroll to position [433, 0]
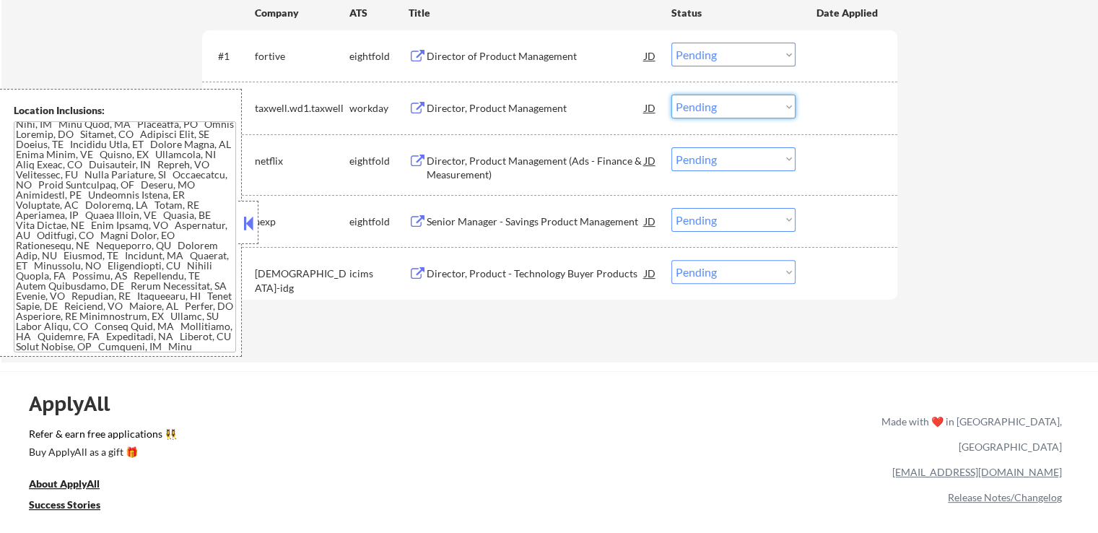
click at [717, 110] on select "Choose an option... Pending Applied Excluded (Questions) Excluded (Expired) Exc…" at bounding box center [733, 107] width 124 height 24
click at [671, 95] on select "Choose an option... Pending Applied Excluded (Questions) Excluded (Expired) Exc…" at bounding box center [733, 107] width 124 height 24
select select ""pending""
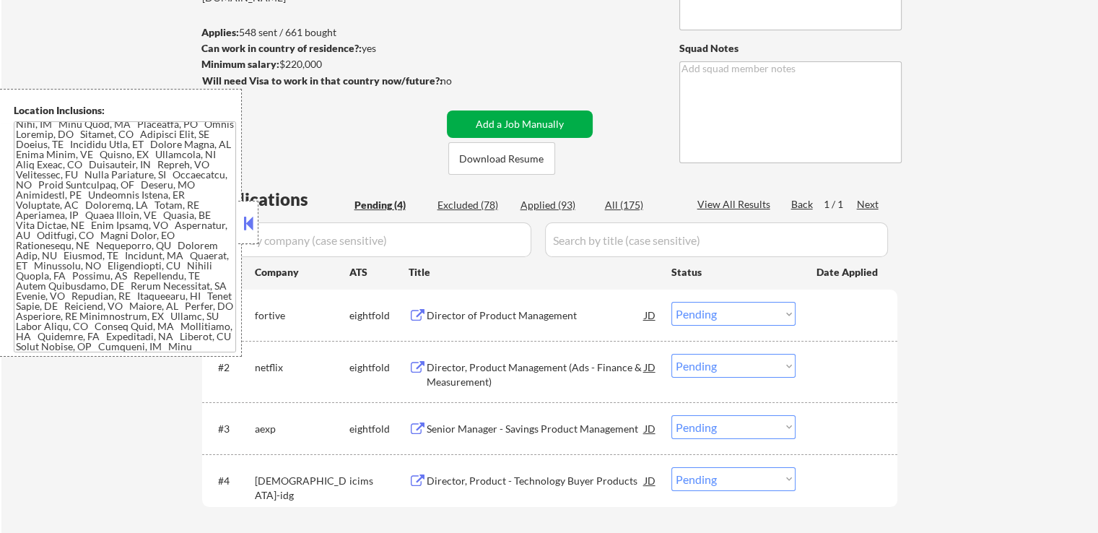
scroll to position [144, 0]
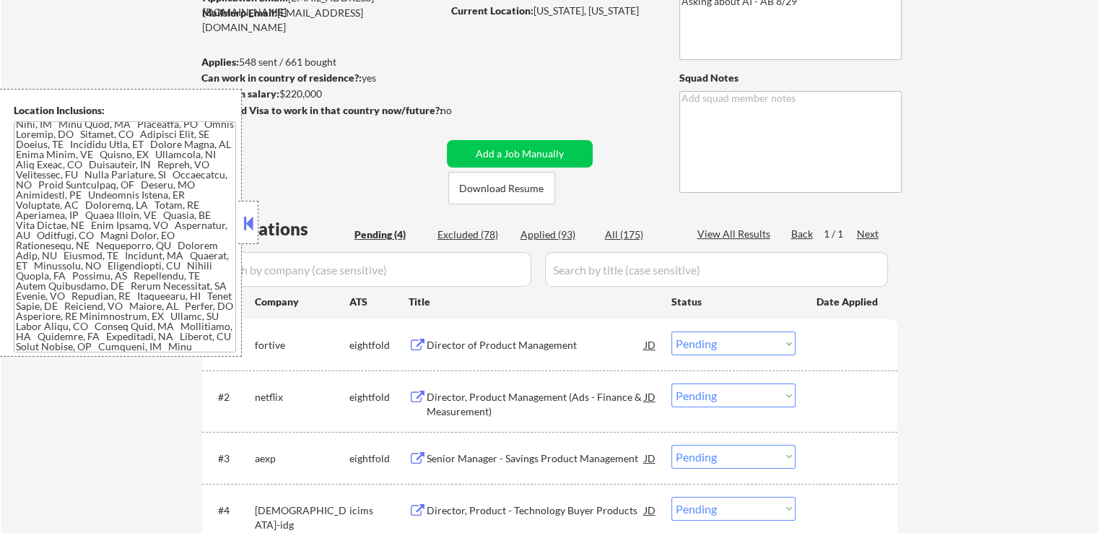
click at [552, 238] on div "Applied (93)" at bounding box center [557, 234] width 72 height 14
select select ""applied""
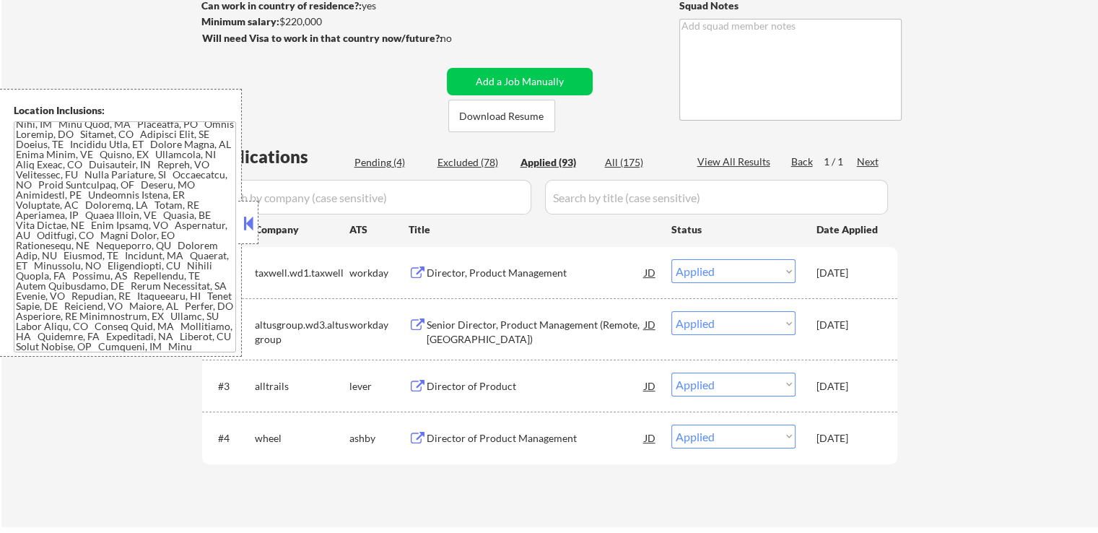
scroll to position [289, 0]
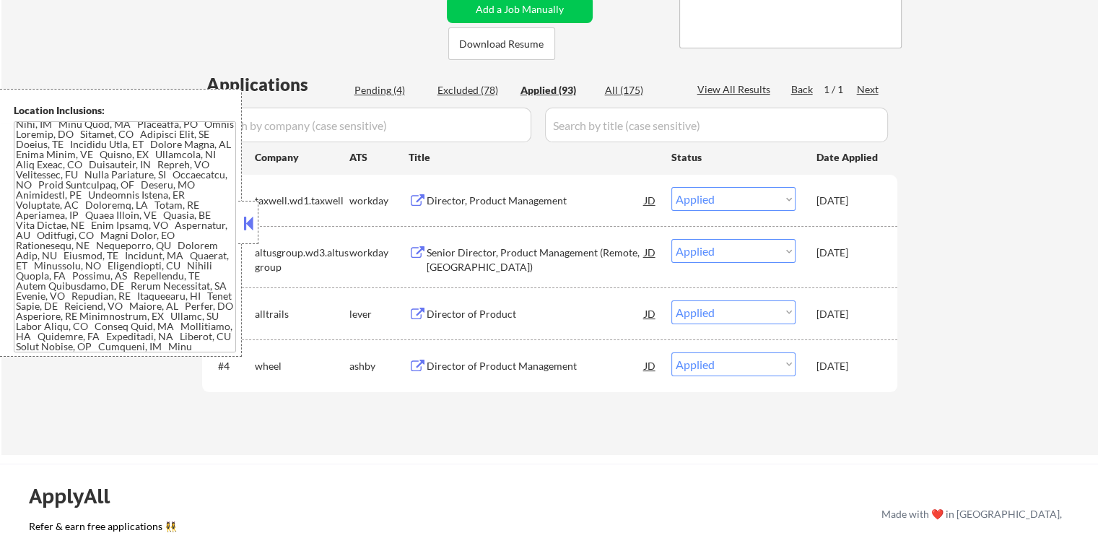
select select ""applied""
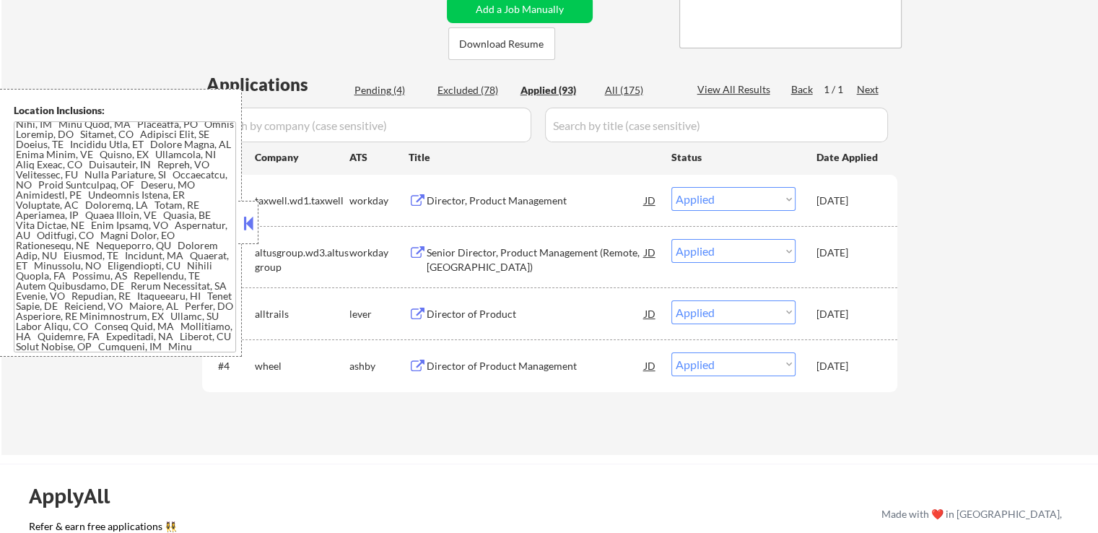
select select ""applied""
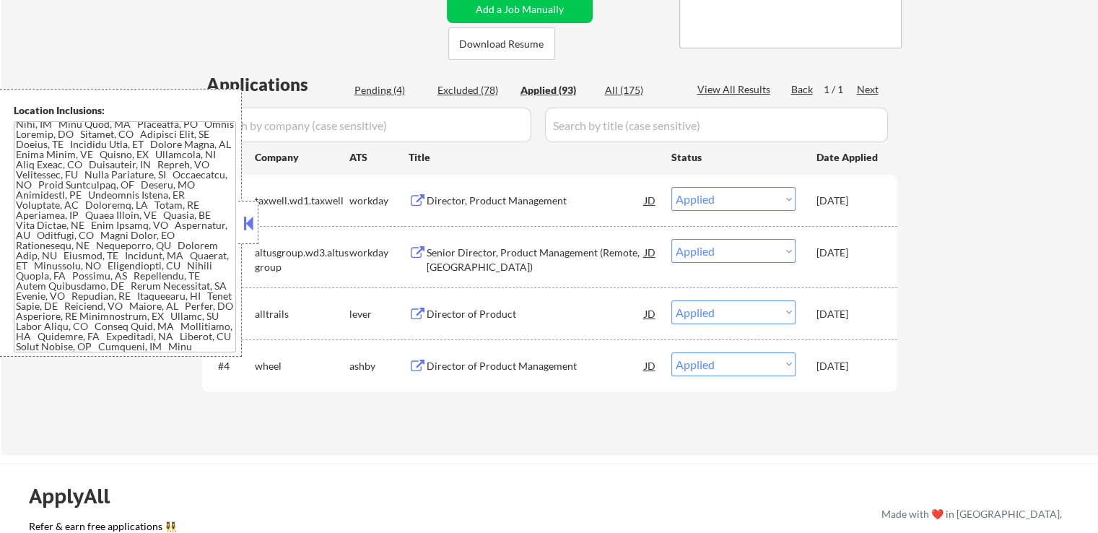
select select ""applied""
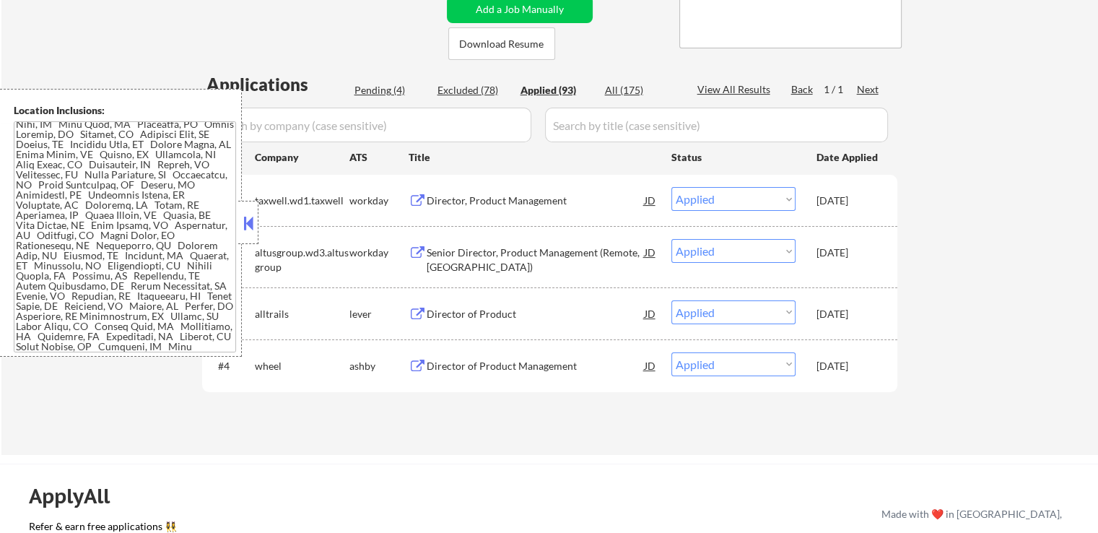
select select ""applied""
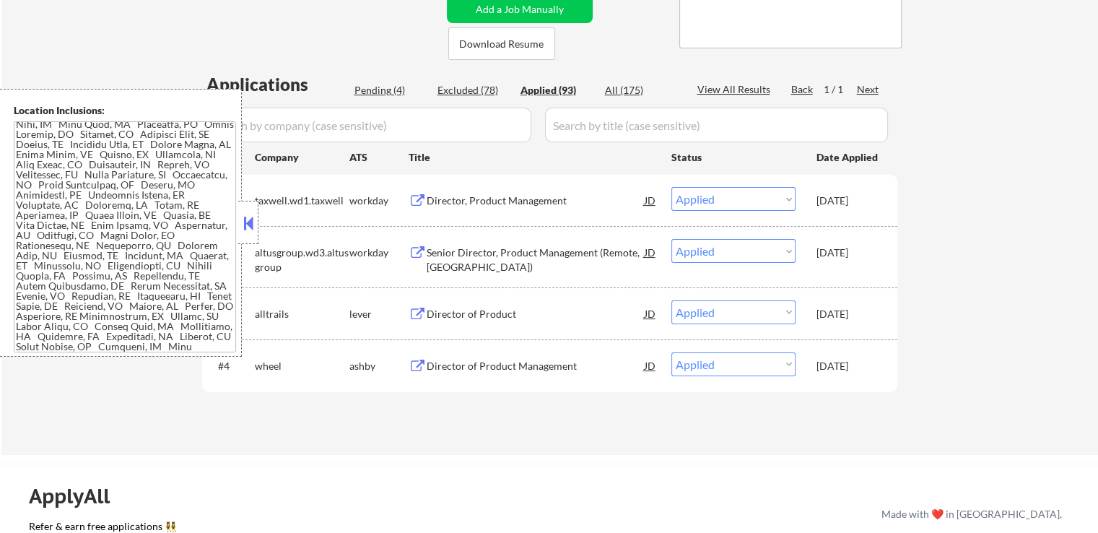
select select ""applied""
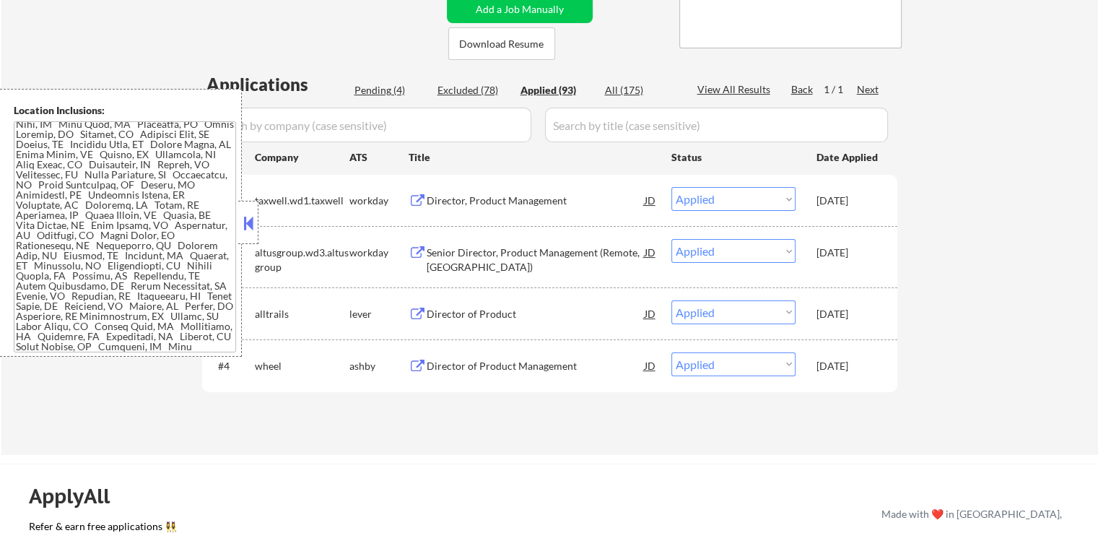
select select ""applied""
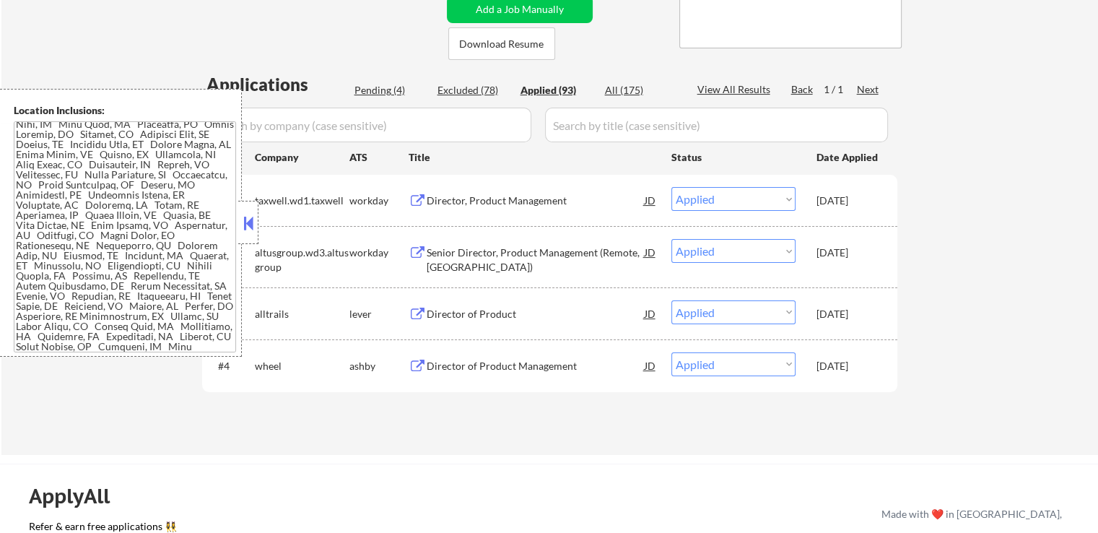
select select ""applied""
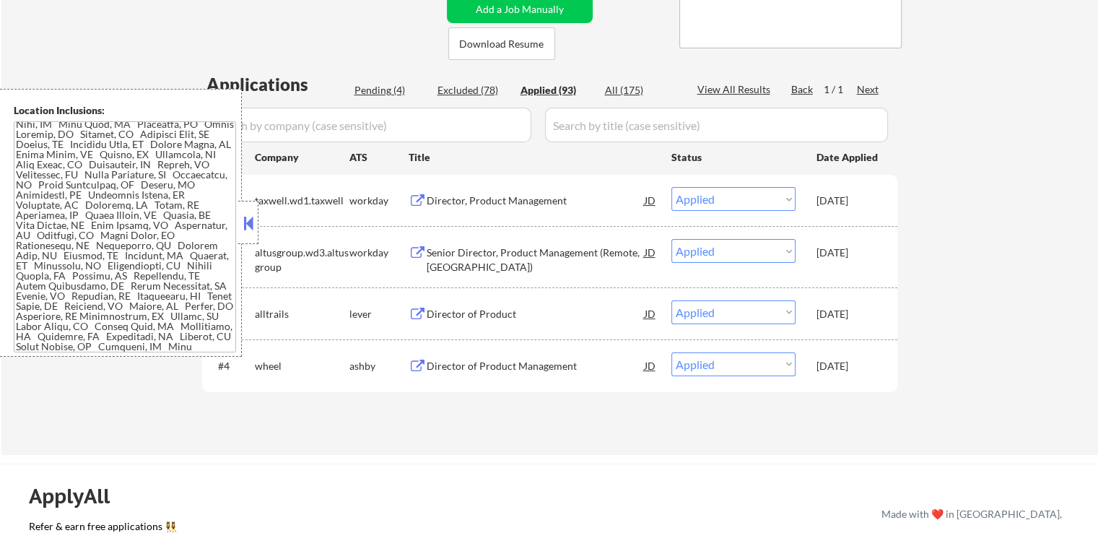
select select ""applied""
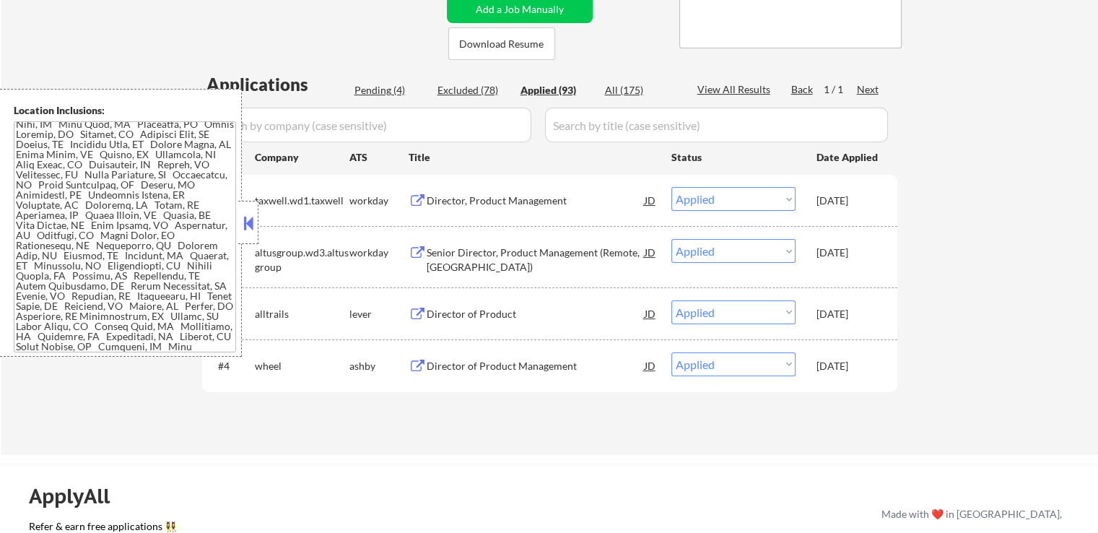
select select ""applied""
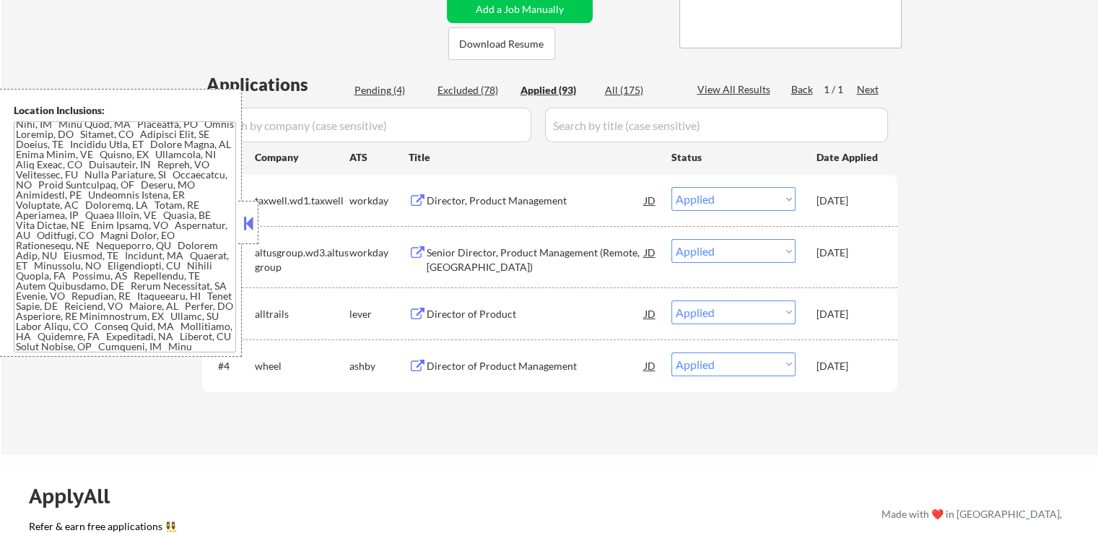
select select ""applied""
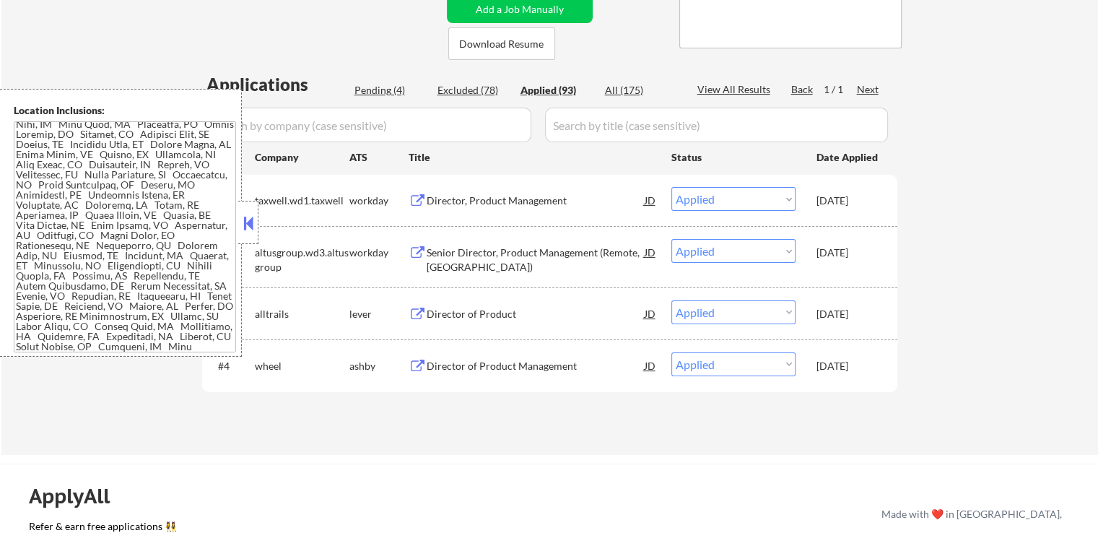
select select ""applied""
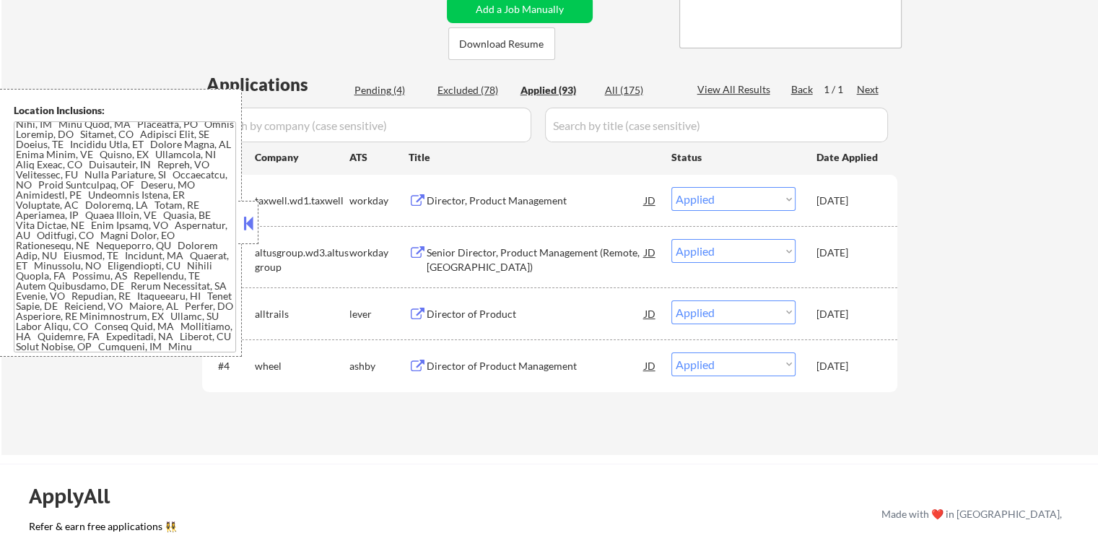
select select ""applied""
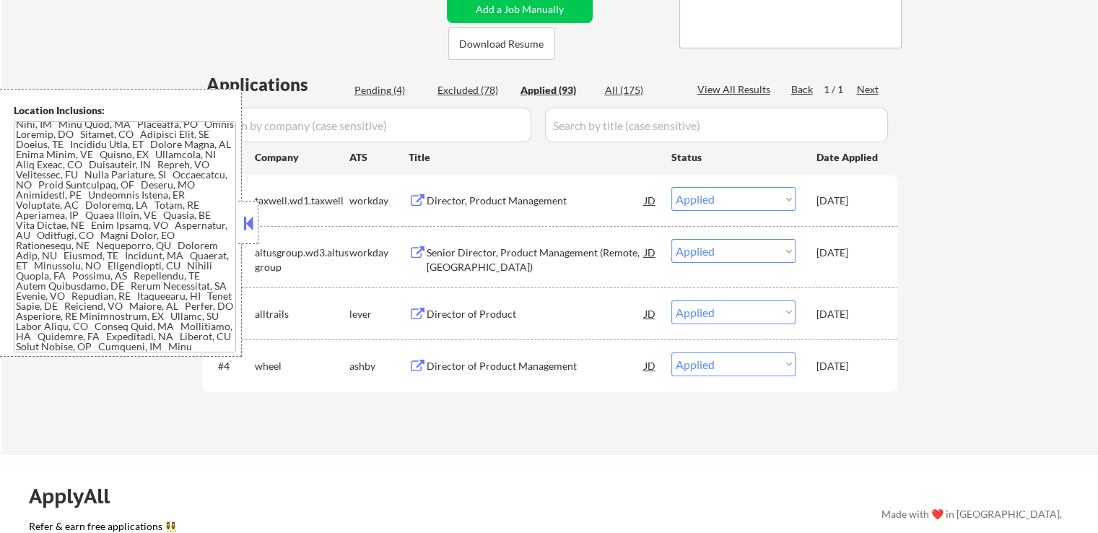
select select ""applied""
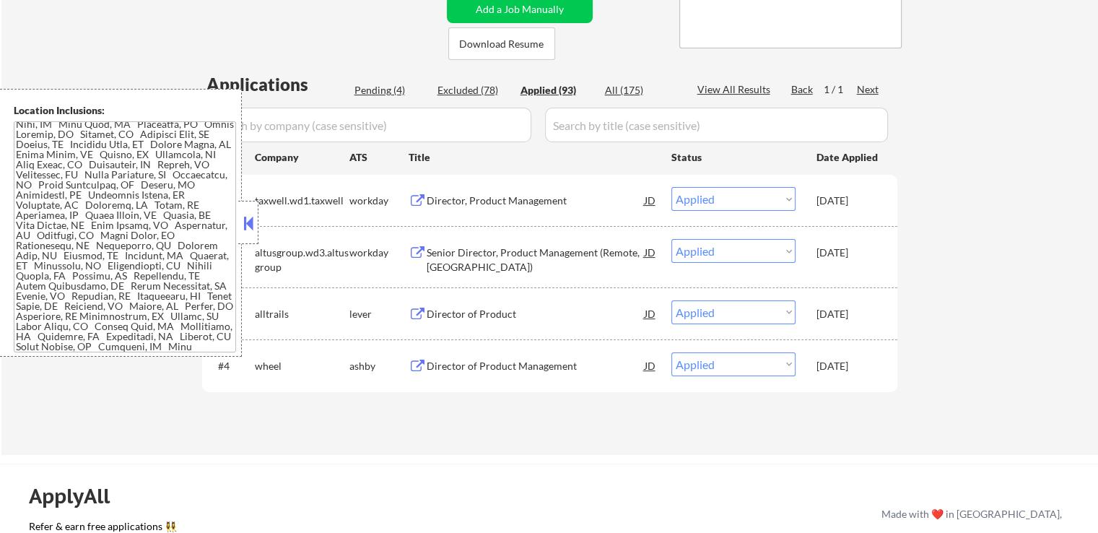
select select ""applied""
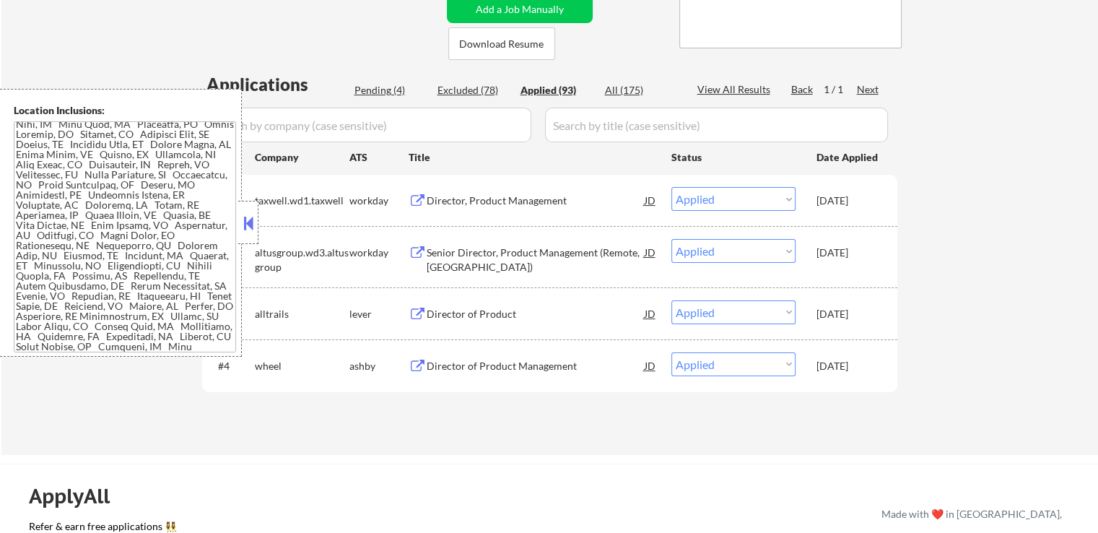
select select ""applied""
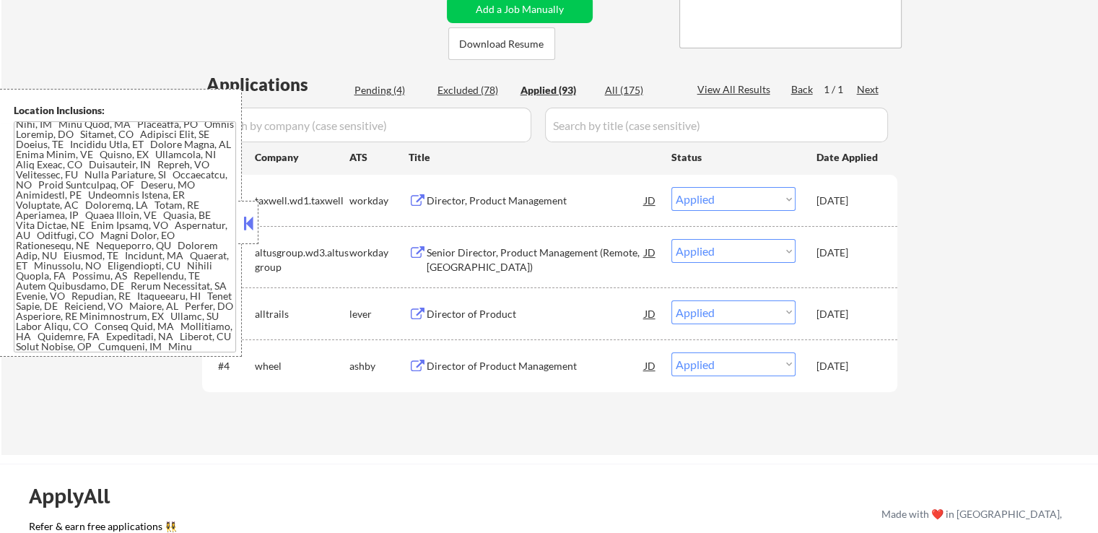
select select ""applied""
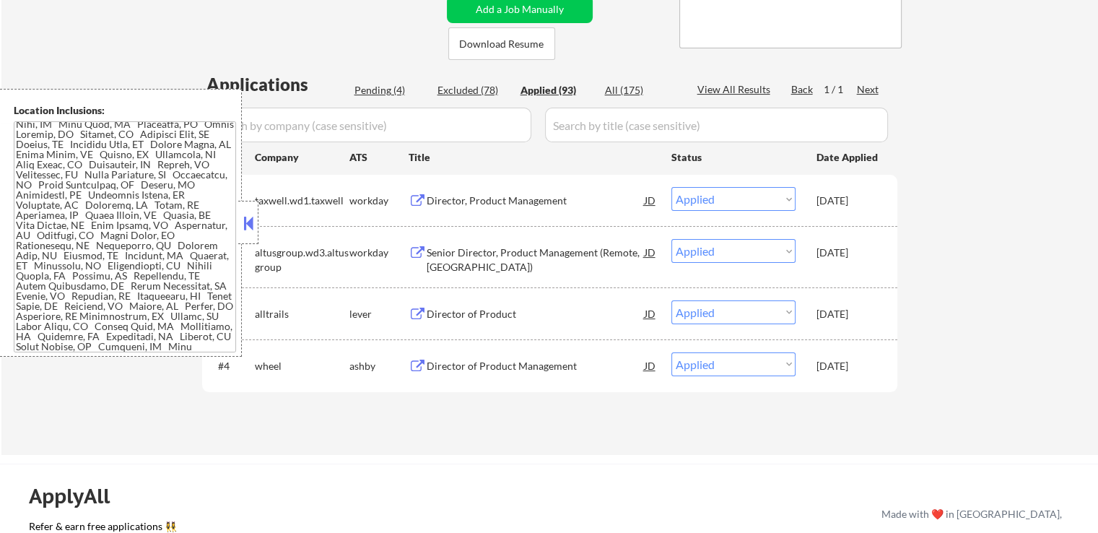
select select ""applied""
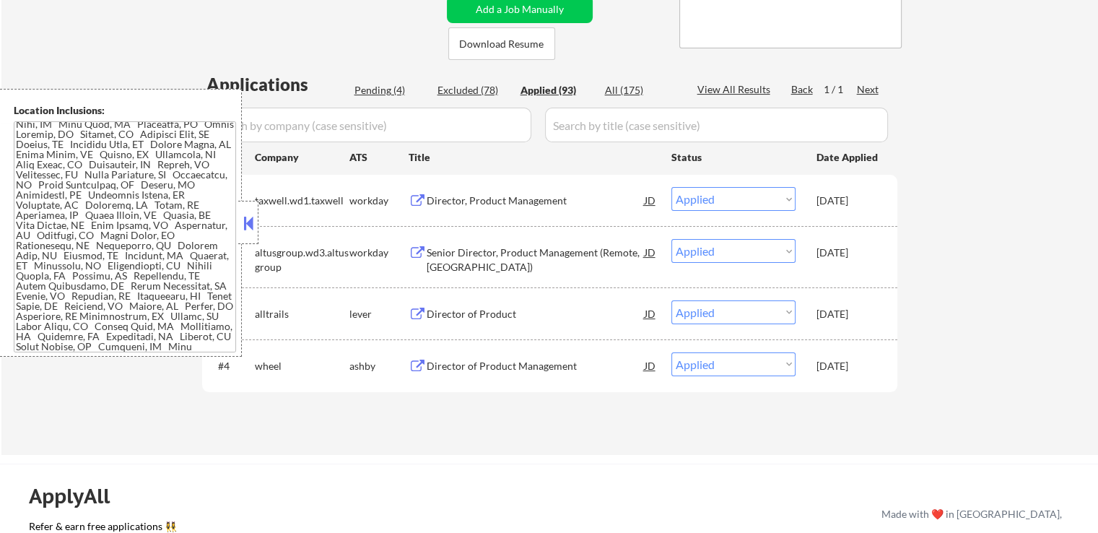
select select ""applied""
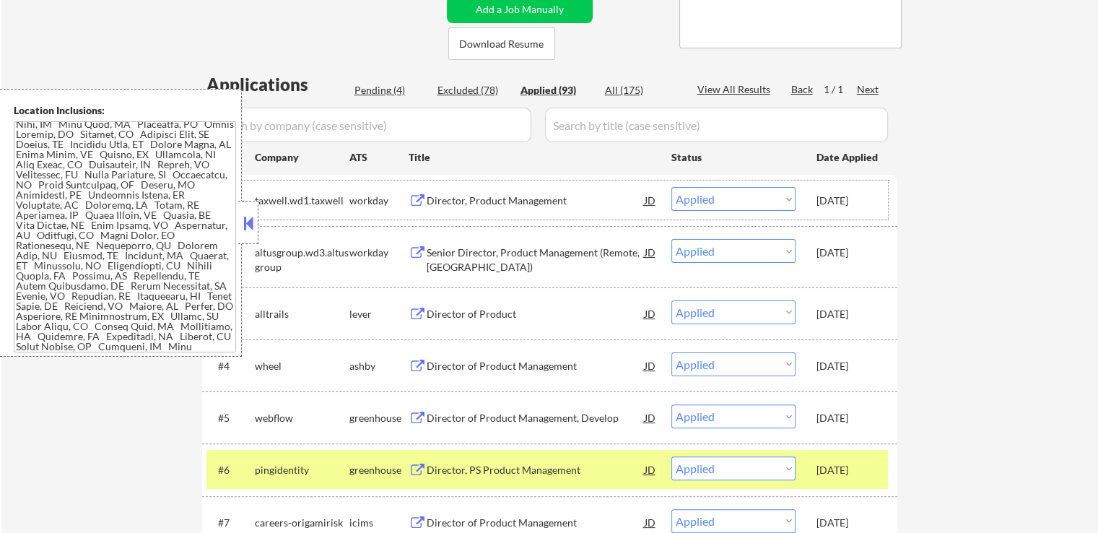
drag, startPoint x: 814, startPoint y: 200, endPoint x: 879, endPoint y: 200, distance: 65.0
click at [879, 200] on div "#1 taxwell.wd1.taxwell workday Director, Product Management JD Choose an option…" at bounding box center [547, 199] width 682 height 39
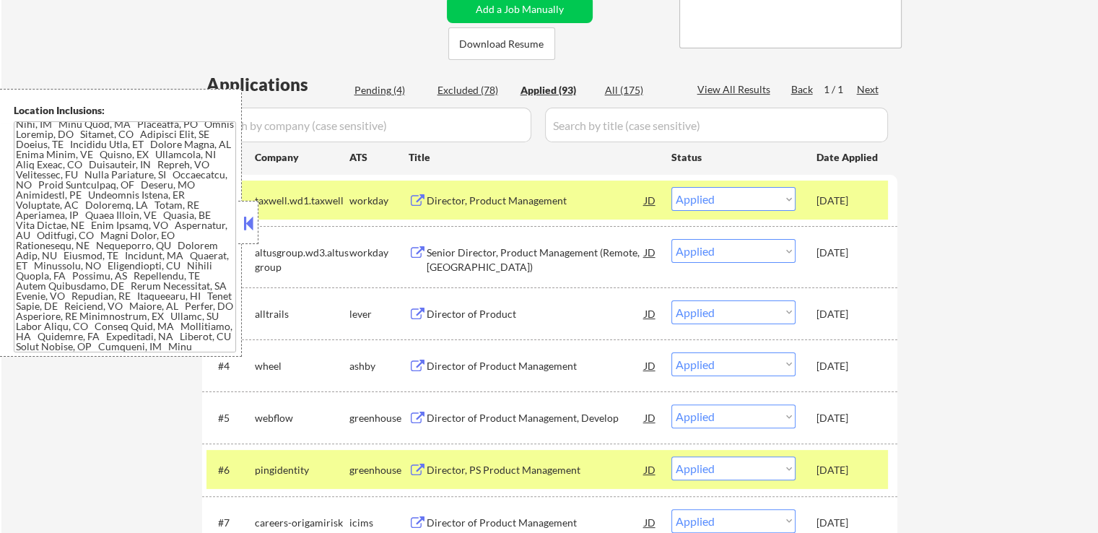
copy div "[DATE]"
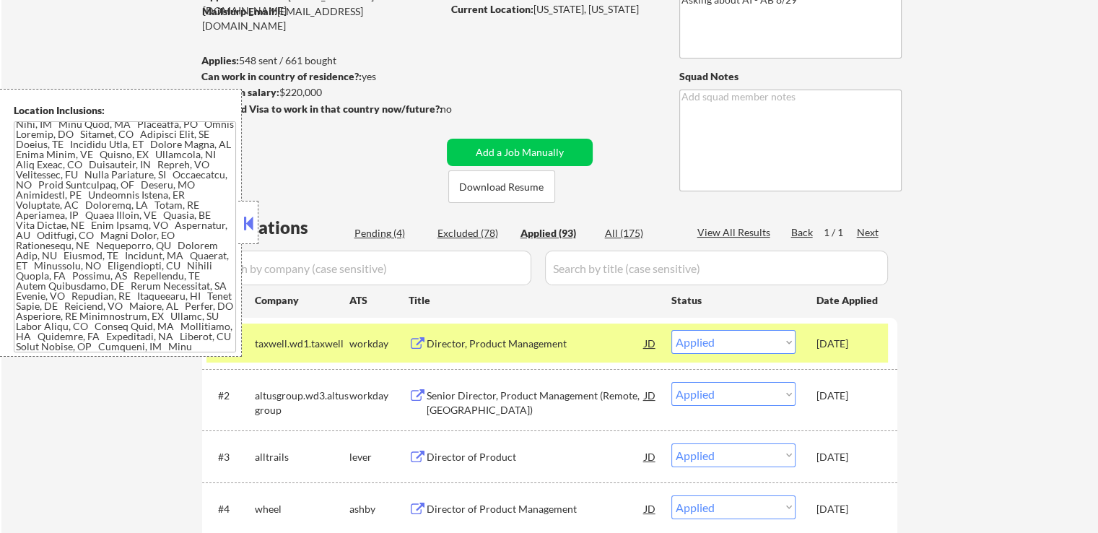
scroll to position [144, 0]
